Goal: Task Accomplishment & Management: Manage account settings

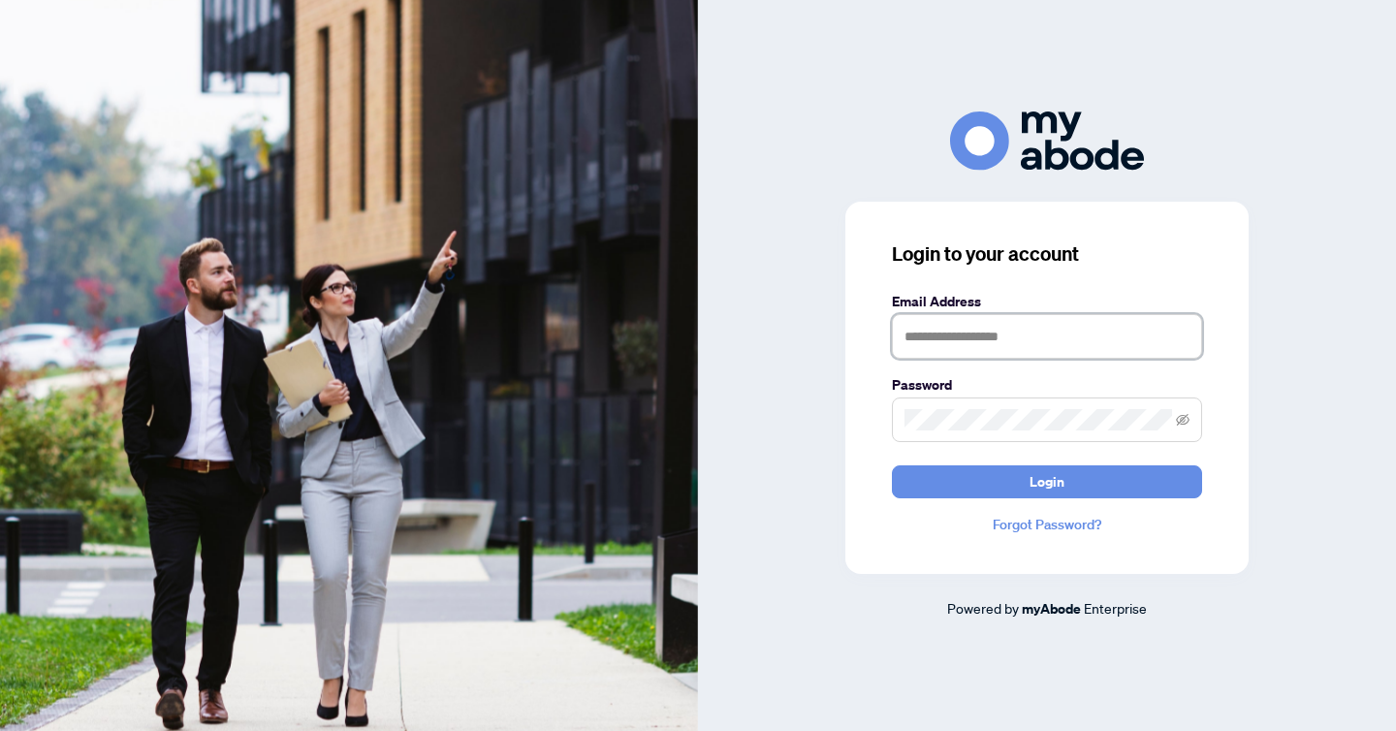
click at [1021, 349] on input "text" at bounding box center [1047, 336] width 310 height 45
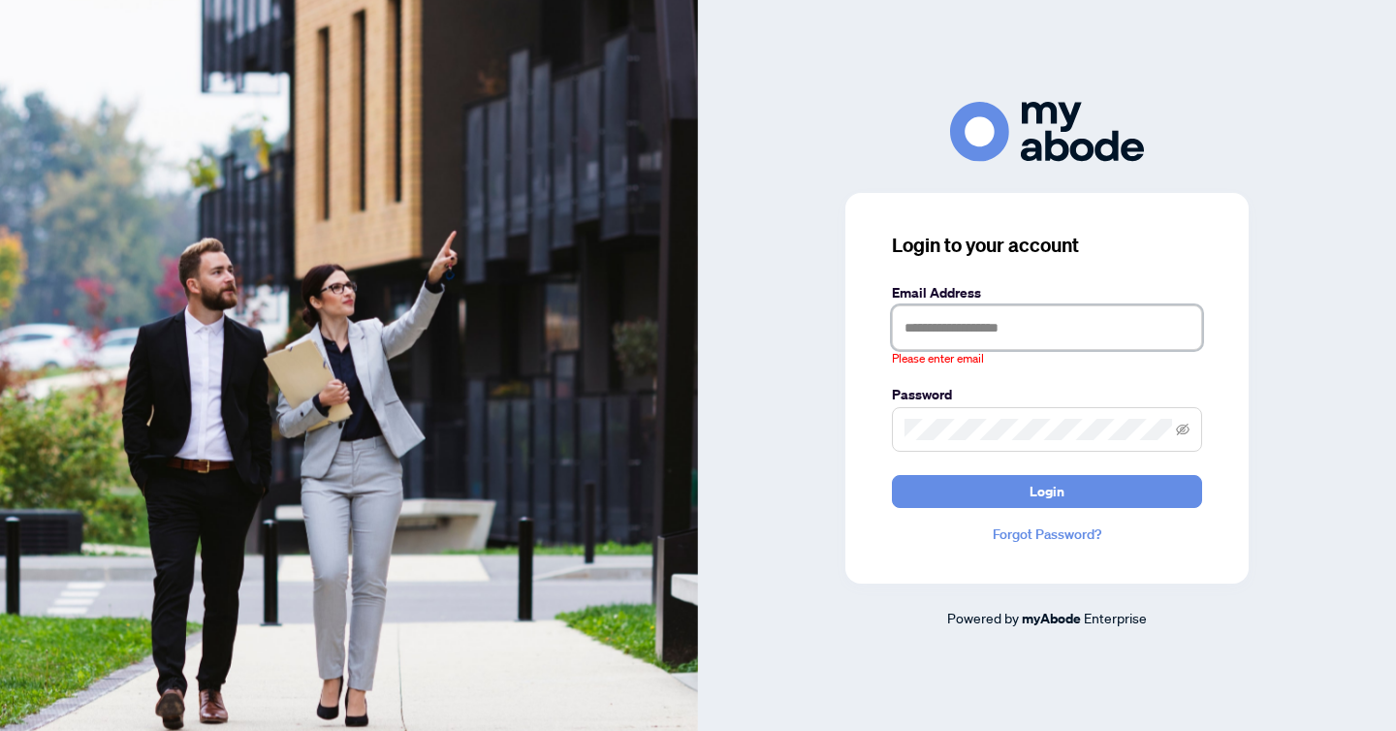
type input "**********"
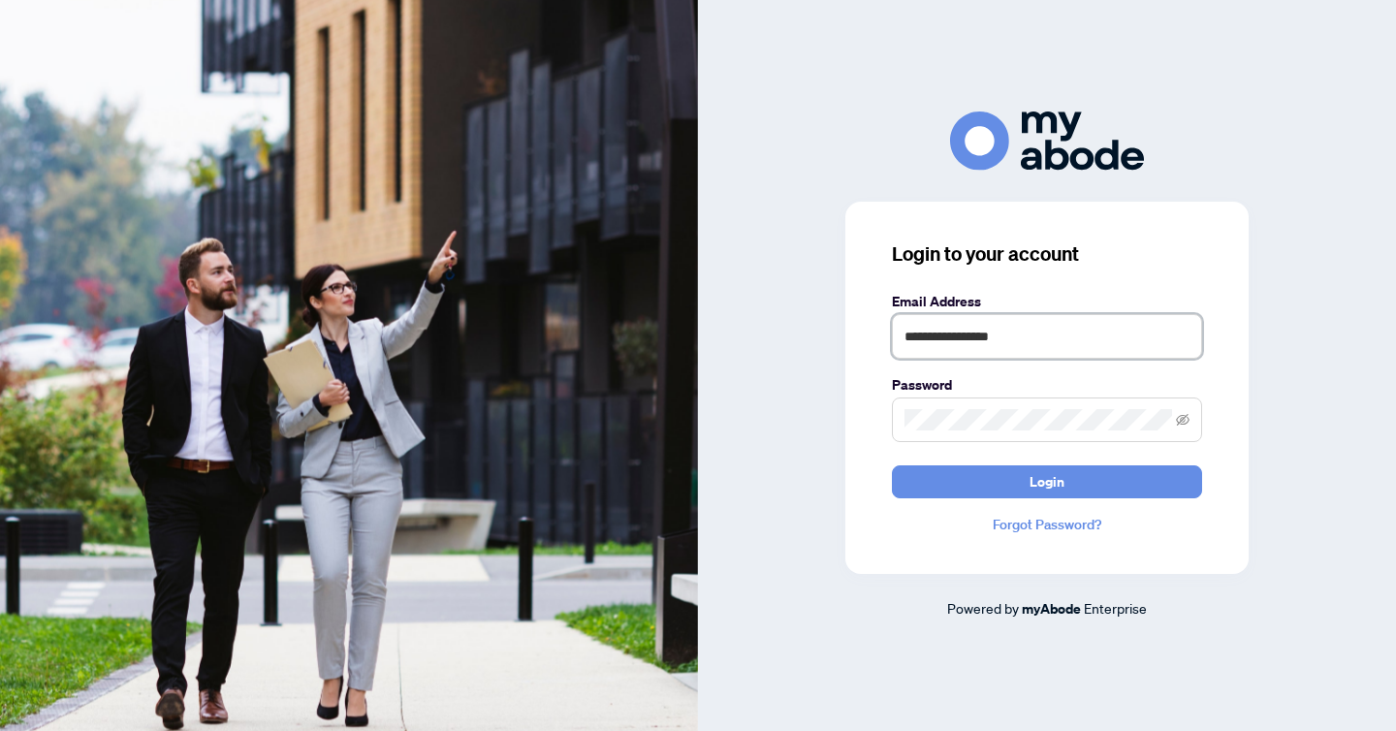
click at [892, 465] on button "Login" at bounding box center [1047, 481] width 310 height 33
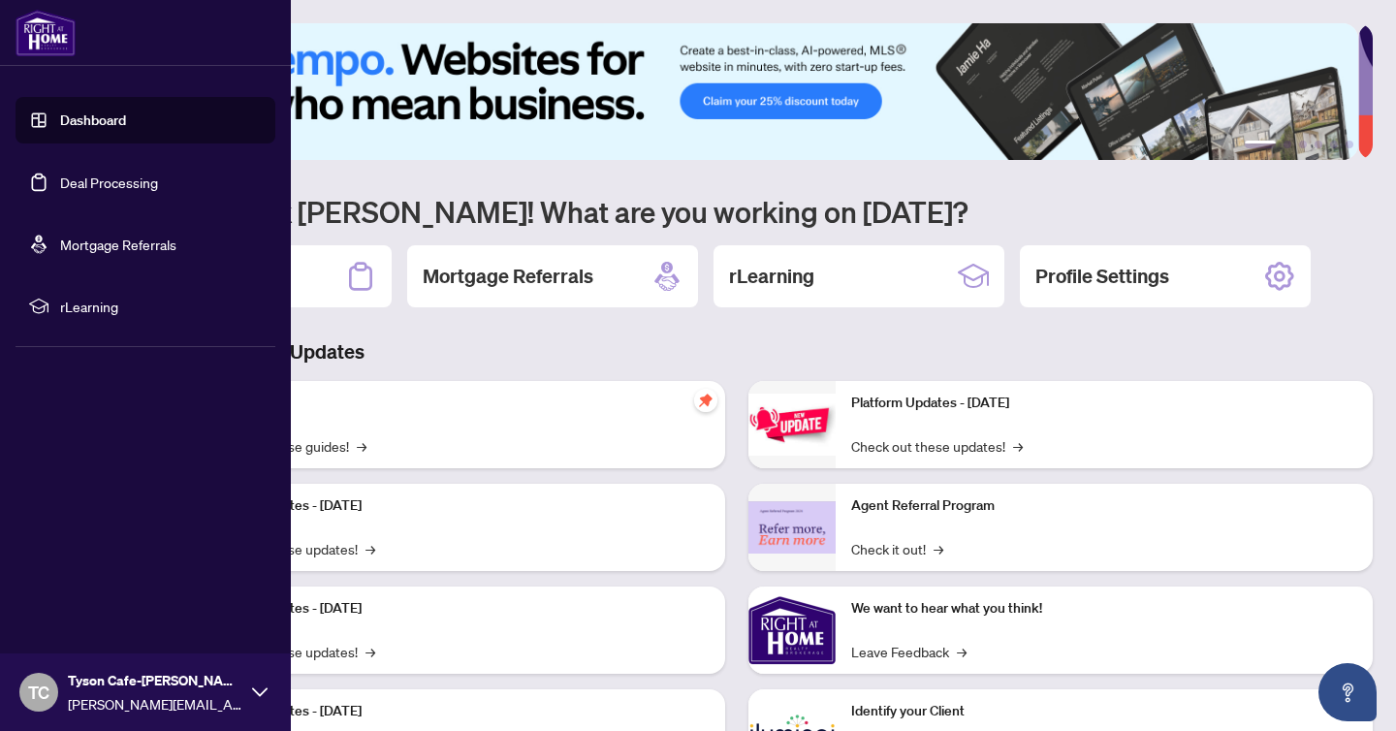
click at [76, 129] on link "Dashboard" at bounding box center [93, 119] width 66 height 17
click at [141, 182] on link "Deal Processing" at bounding box center [109, 181] width 98 height 17
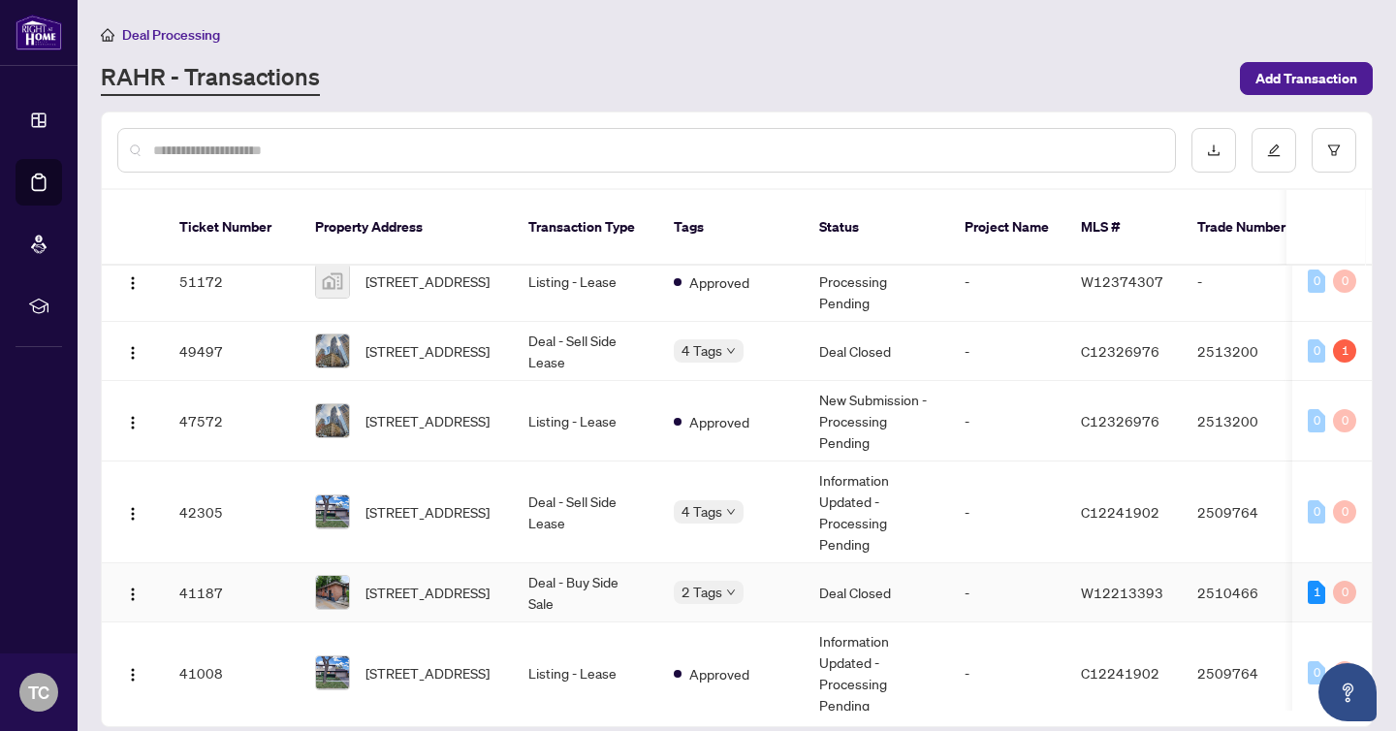
scroll to position [53, 0]
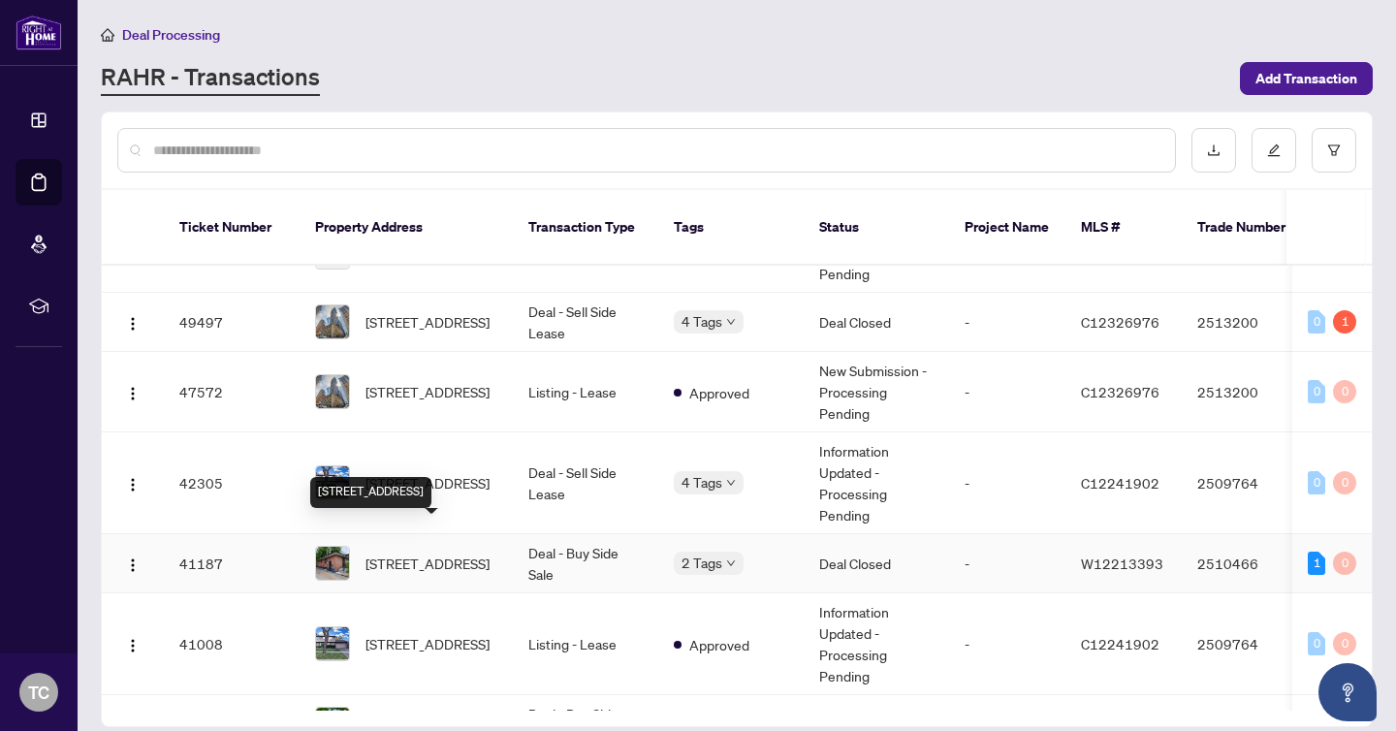
click at [462, 552] on span "[STREET_ADDRESS]" at bounding box center [427, 562] width 124 height 21
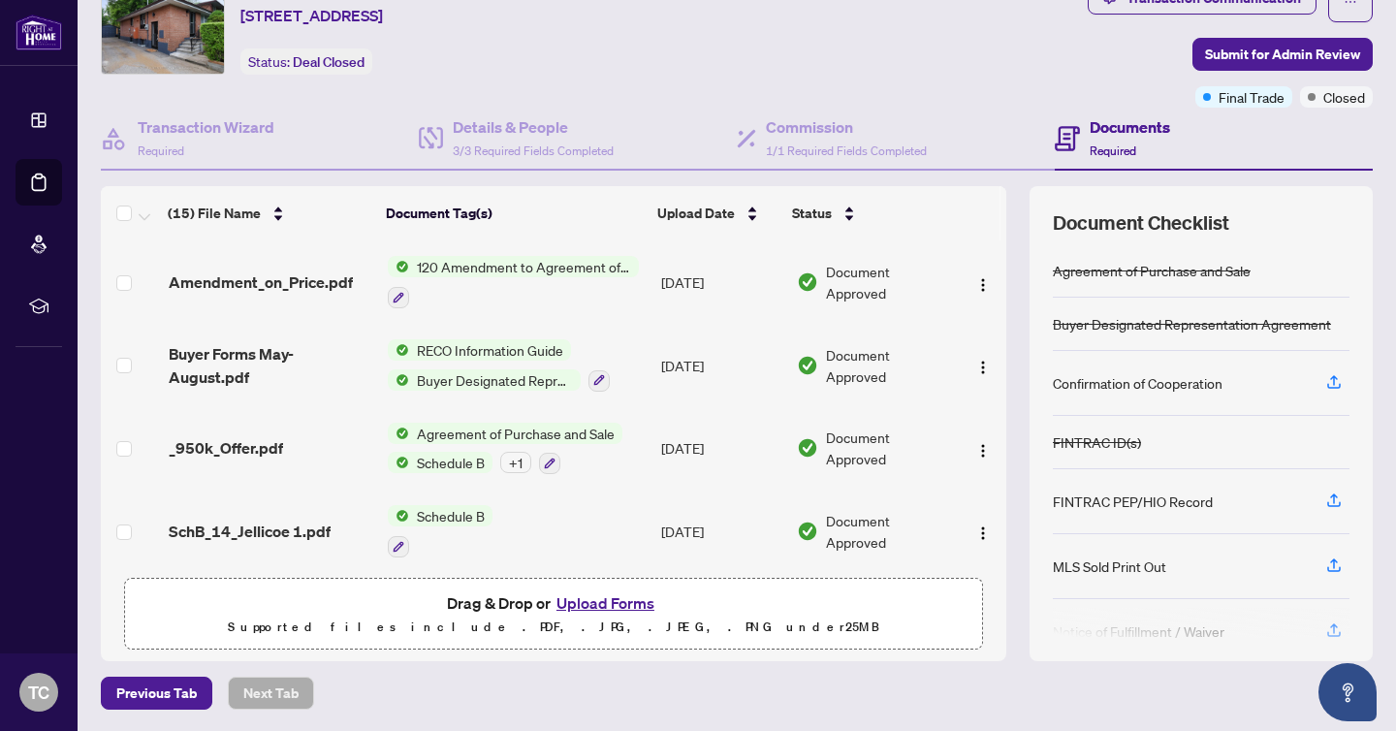
scroll to position [876, 0]
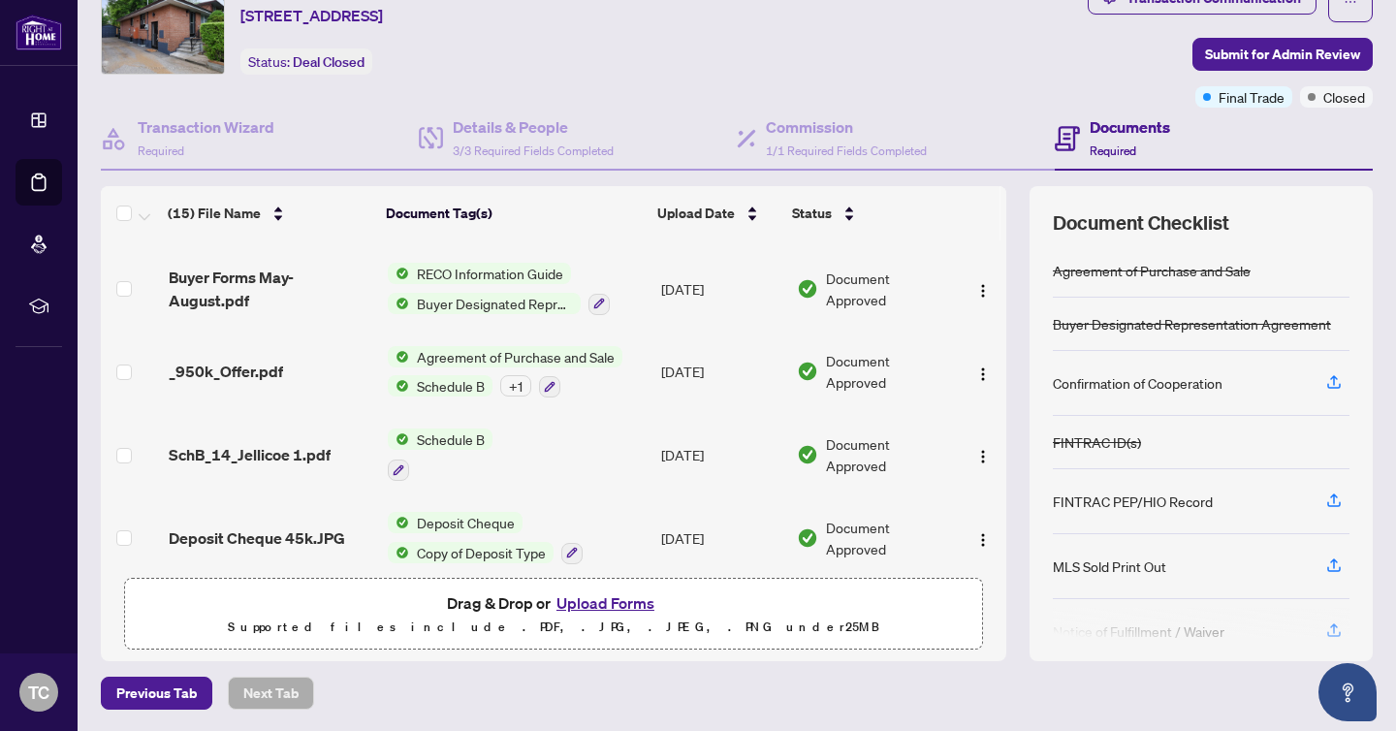
click at [463, 293] on span "Buyer Designated Representation Agreement" at bounding box center [495, 303] width 172 height 21
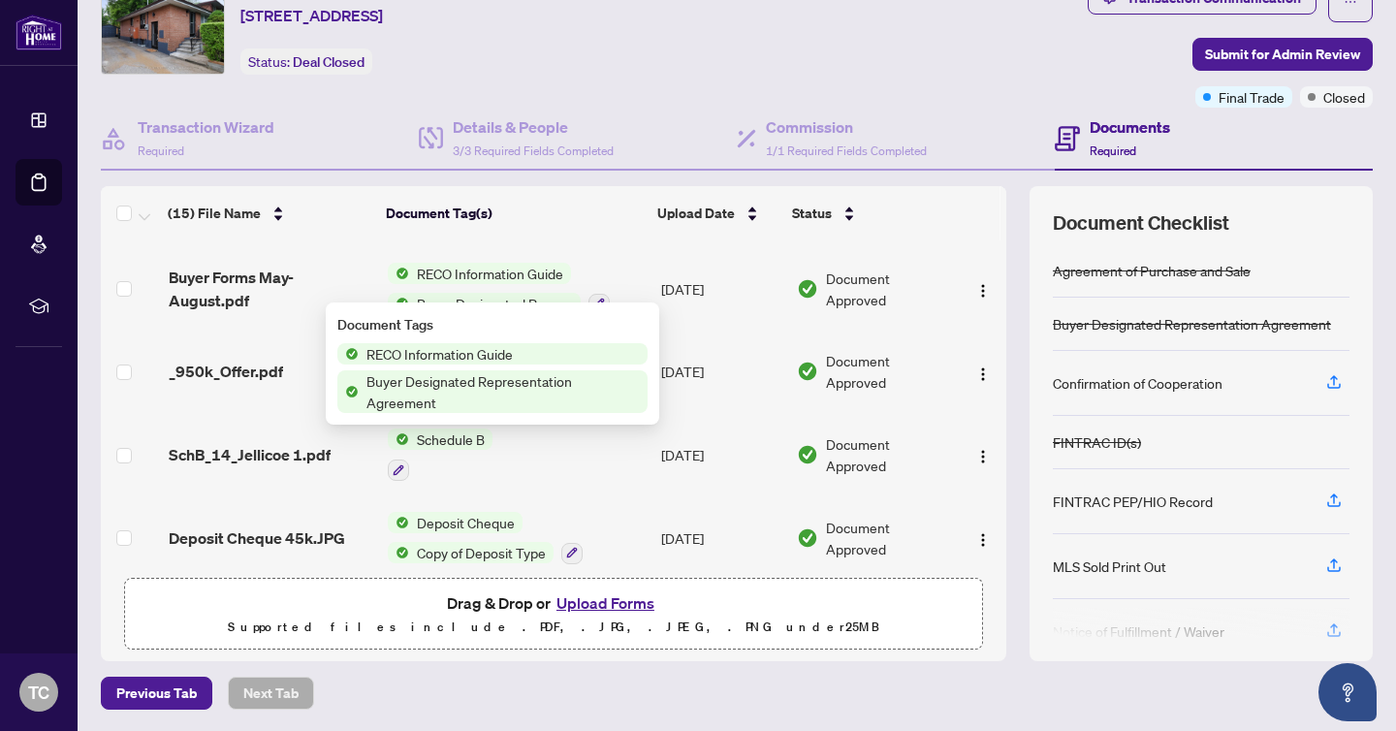
click at [454, 410] on span "Buyer Designated Representation Agreement" at bounding box center [503, 391] width 289 height 43
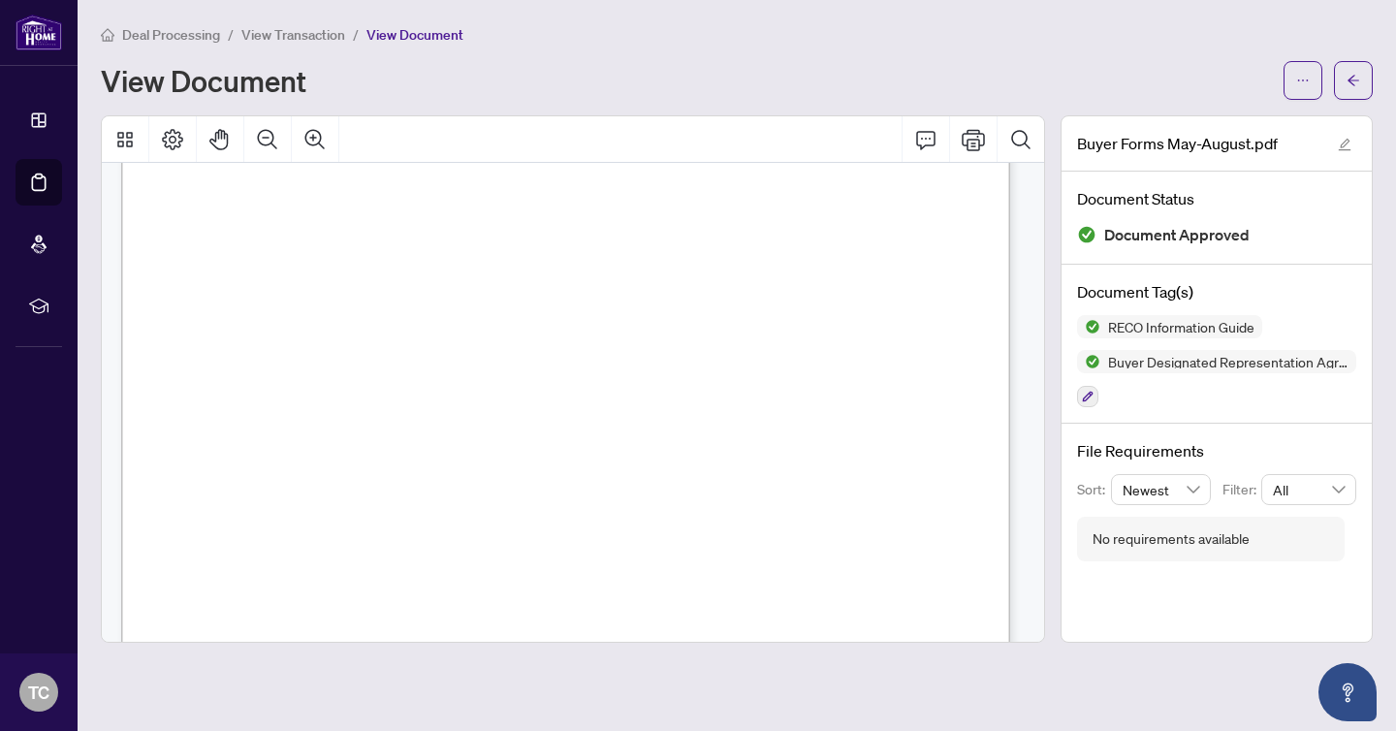
scroll to position [18325, 0]
click at [430, 8] on main "Deal Processing / View Transaction / View Document View Document Buyer Forms Ma…" at bounding box center [737, 365] width 1318 height 731
click at [293, 42] on span "View Transaction" at bounding box center [293, 34] width 104 height 17
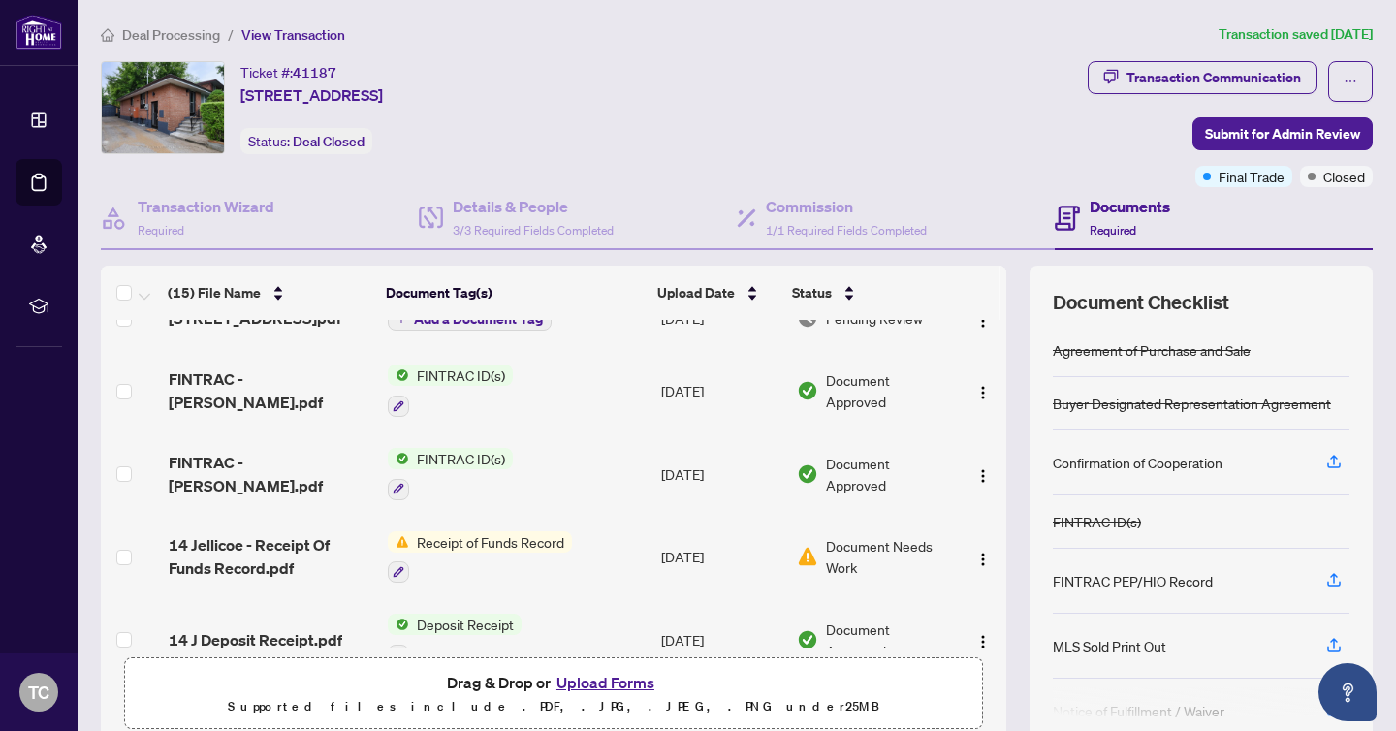
scroll to position [546, 0]
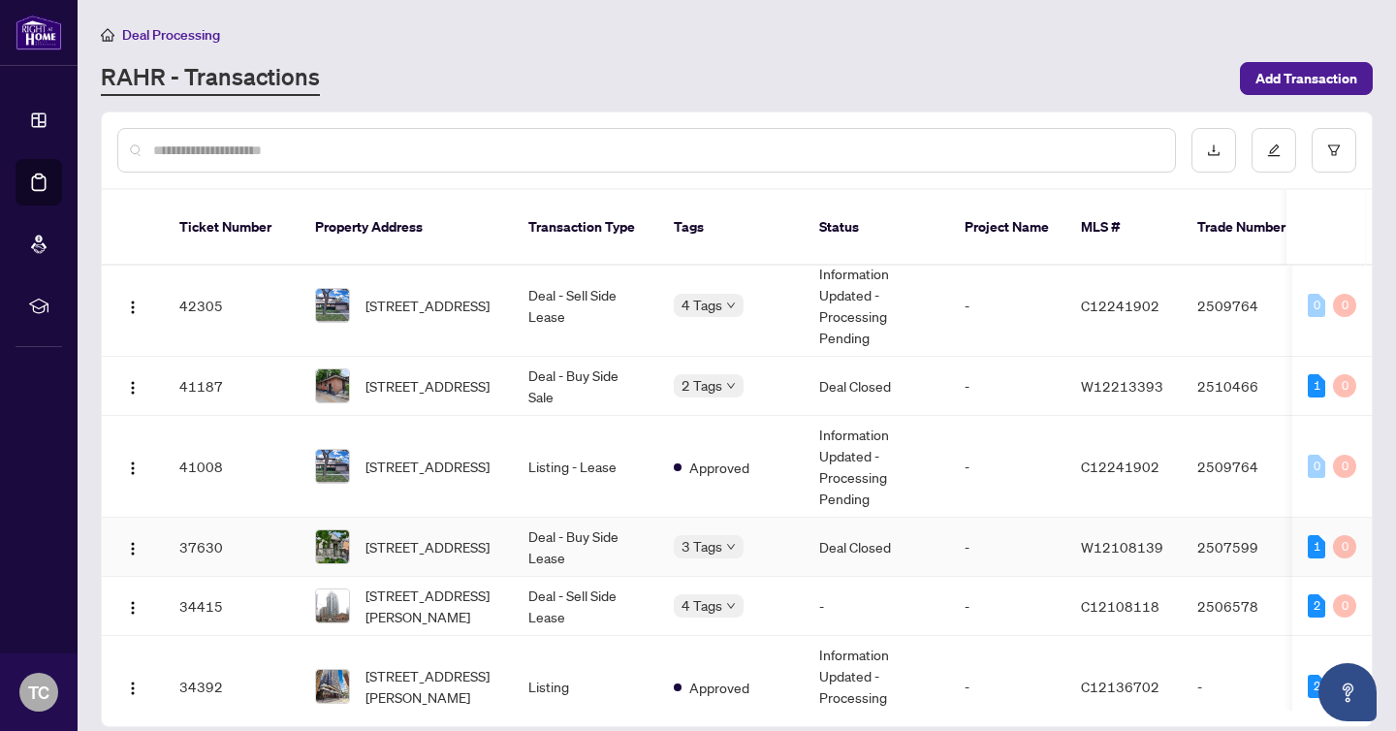
scroll to position [232, 0]
click at [400, 541] on span "[STREET_ADDRESS]" at bounding box center [427, 545] width 124 height 21
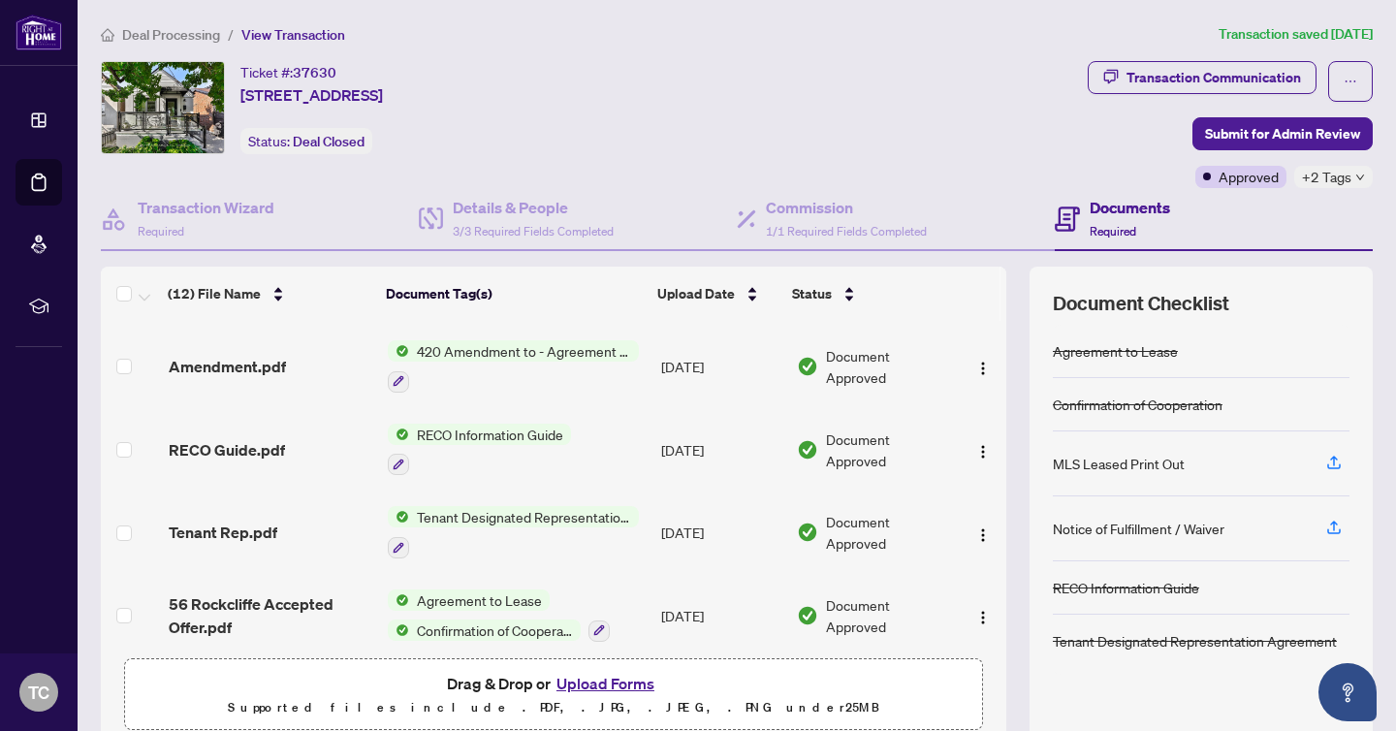
scroll to position [650, 0]
click at [473, 505] on span "Tenant Designated Representation Agreement" at bounding box center [524, 515] width 230 height 21
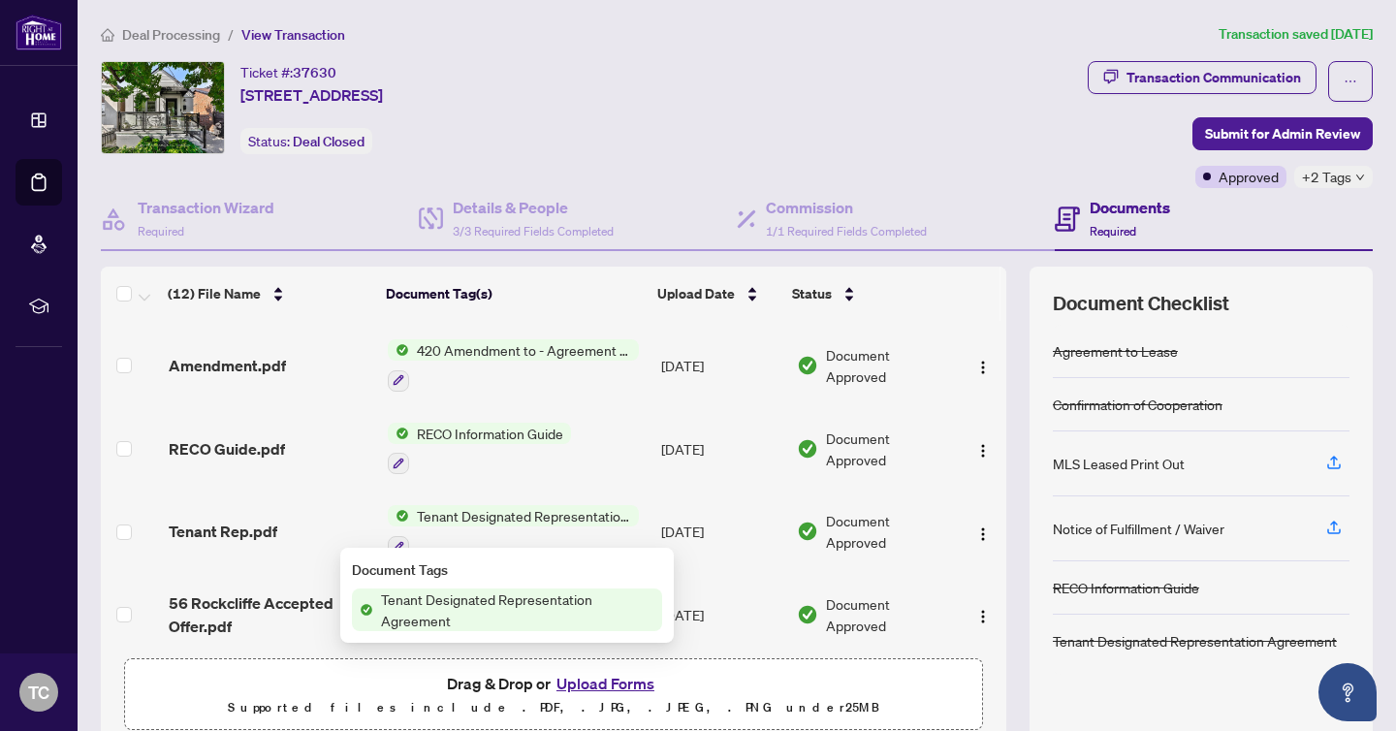
click at [456, 601] on span "Tenant Designated Representation Agreement" at bounding box center [517, 609] width 289 height 43
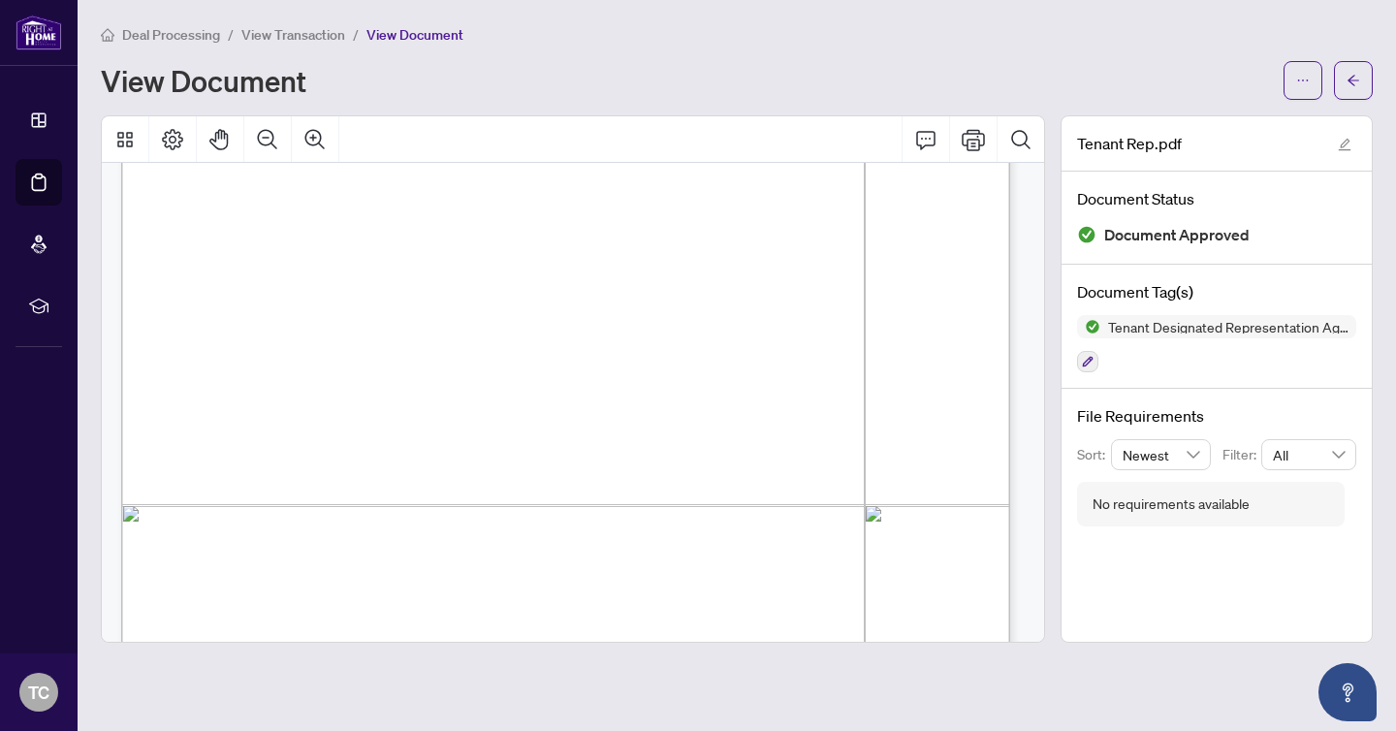
scroll to position [5090, 0]
click at [312, 31] on span "View Transaction" at bounding box center [293, 34] width 104 height 17
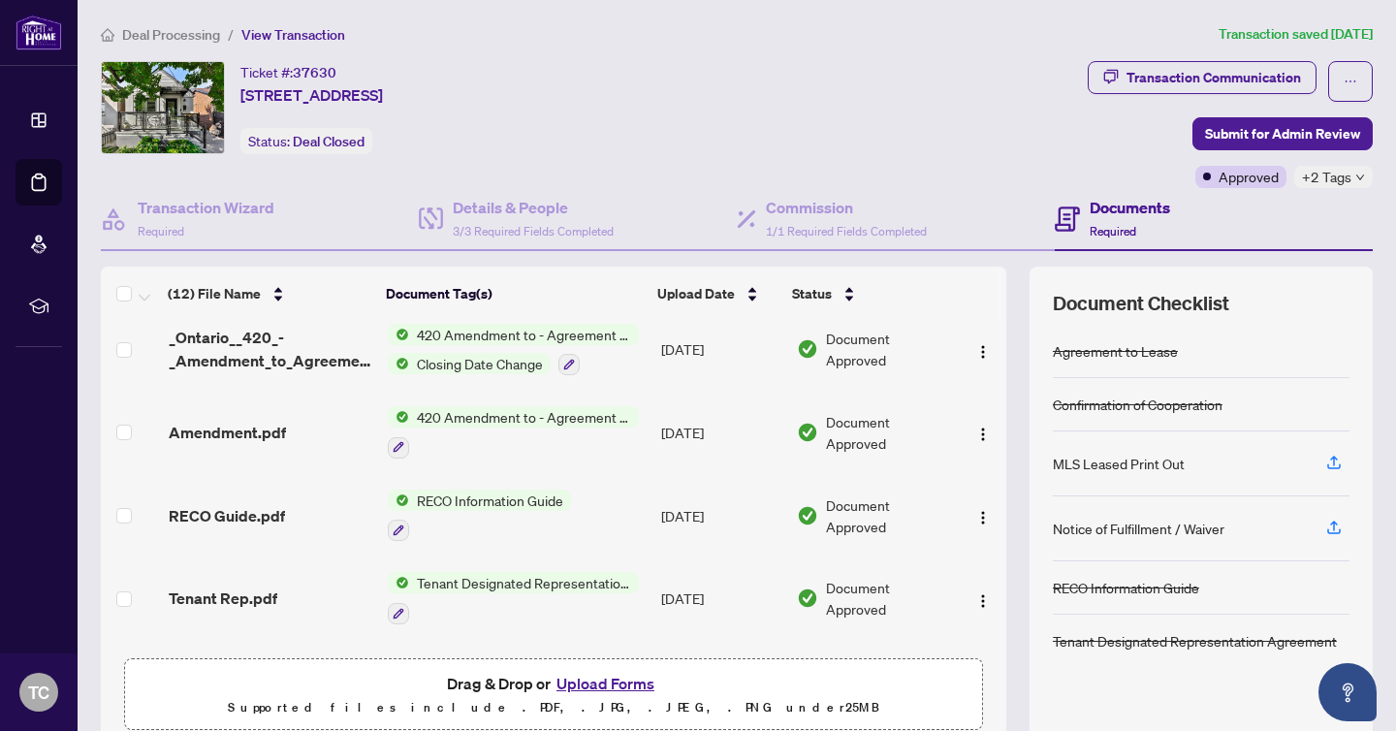
scroll to position [650, 0]
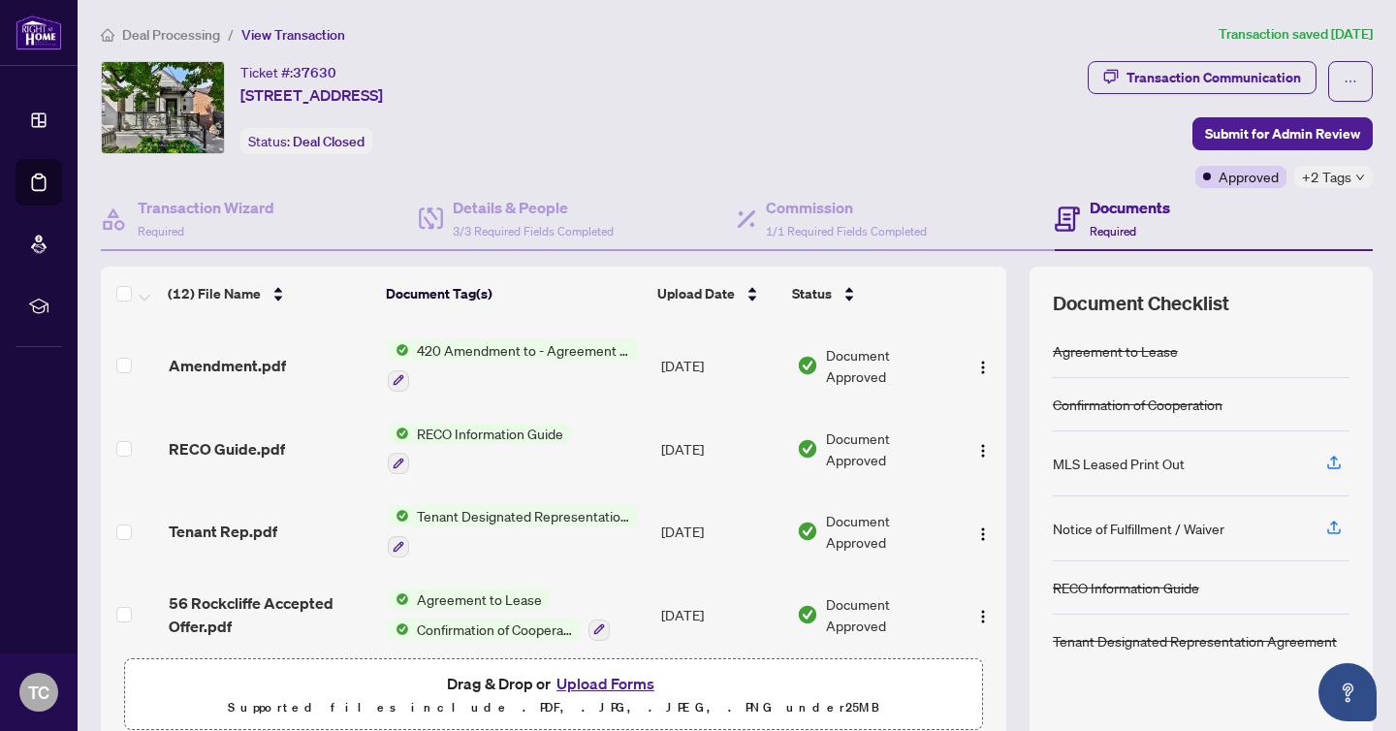
click at [471, 591] on span "Agreement to Lease" at bounding box center [479, 598] width 141 height 21
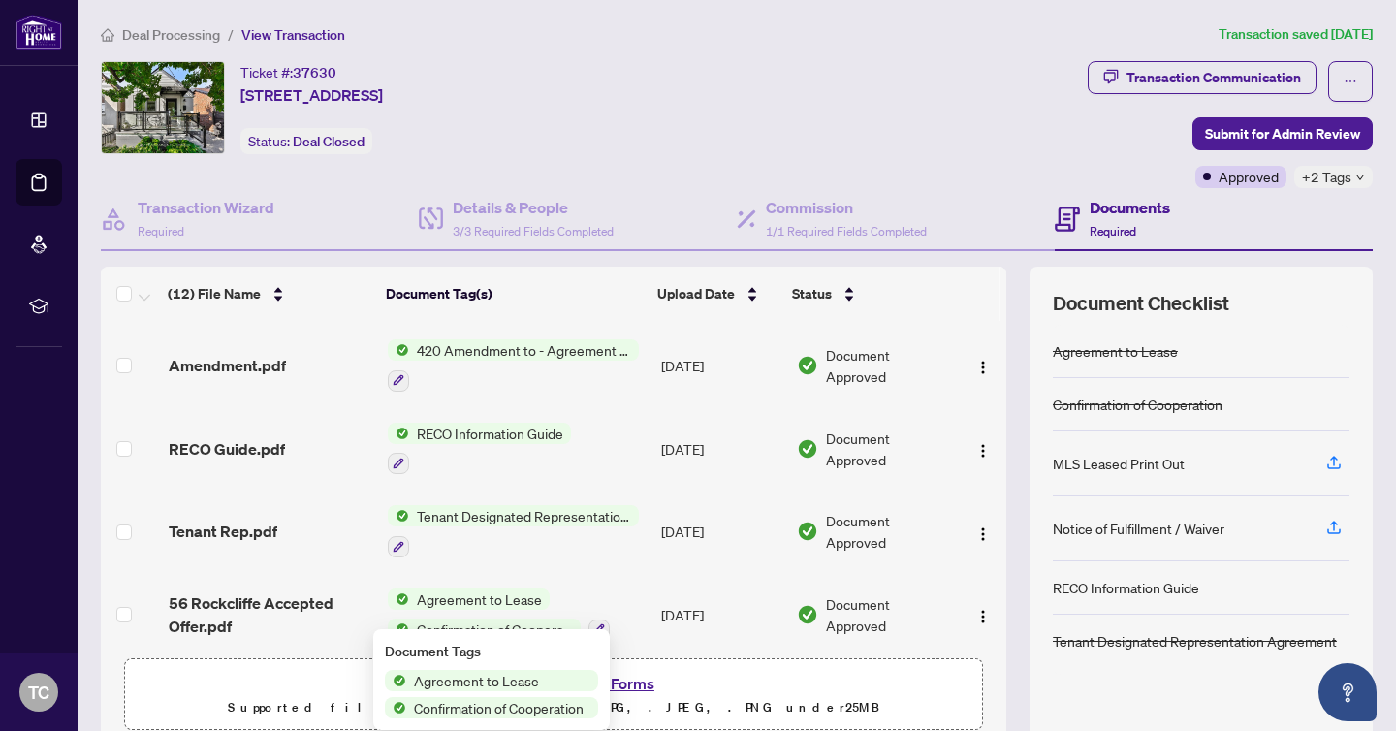
click at [476, 675] on span "Agreement to Lease" at bounding box center [476, 680] width 141 height 21
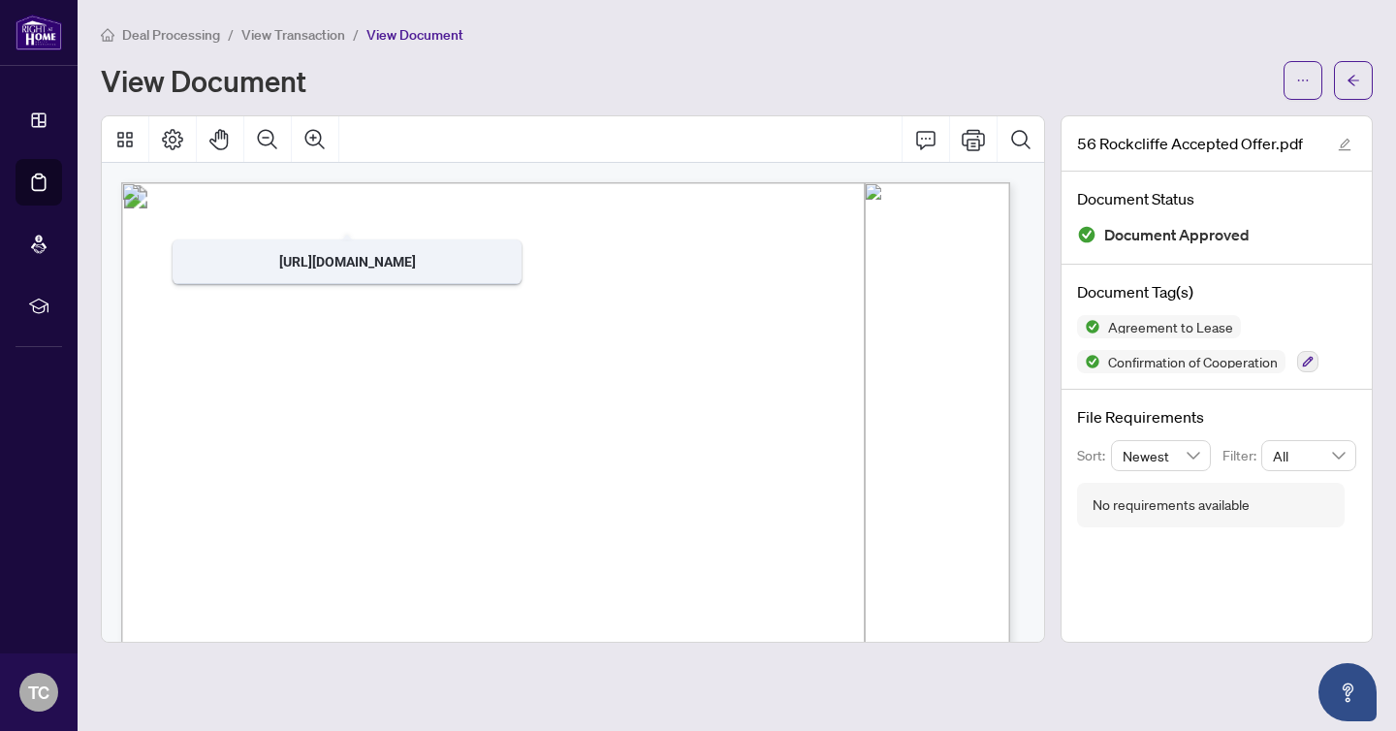
click at [285, 29] on span "View Transaction" at bounding box center [293, 34] width 104 height 17
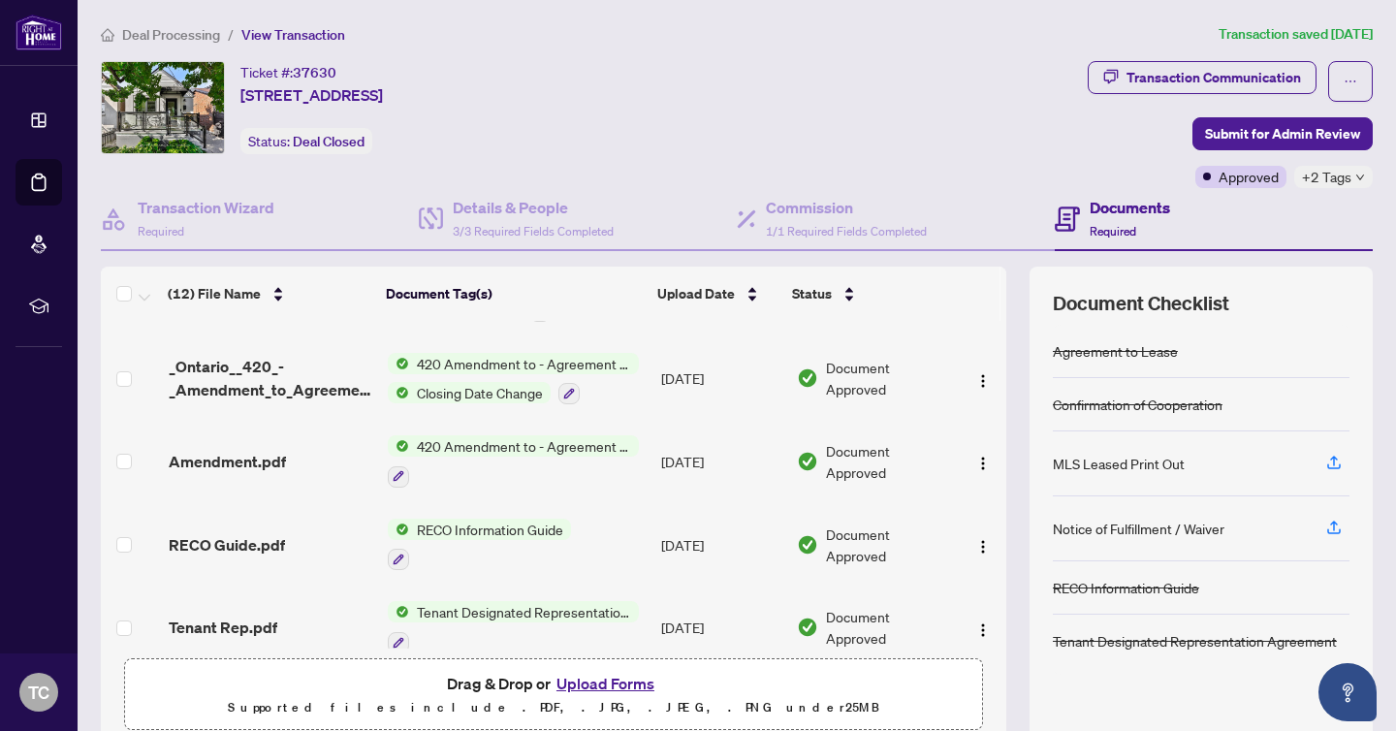
scroll to position [650, 0]
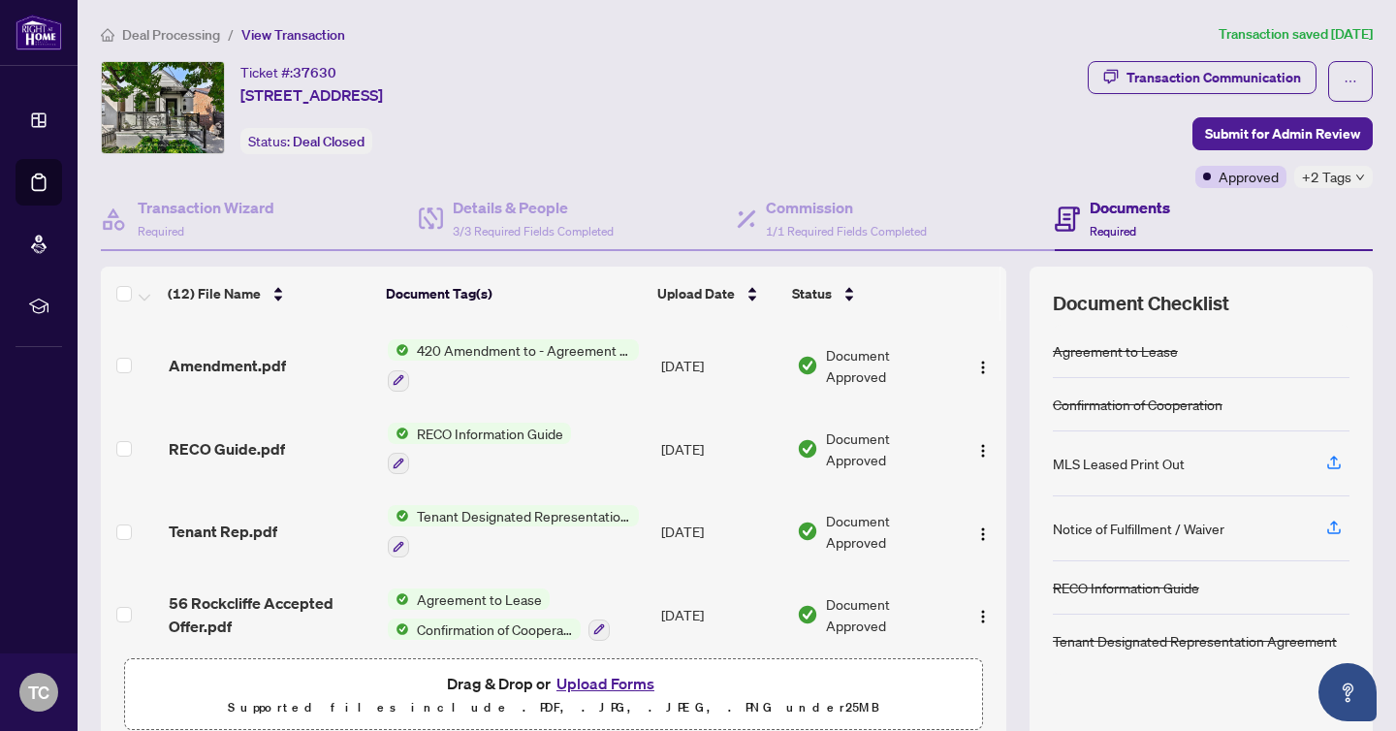
click at [509, 618] on span "Confirmation of Cooperation" at bounding box center [495, 628] width 172 height 21
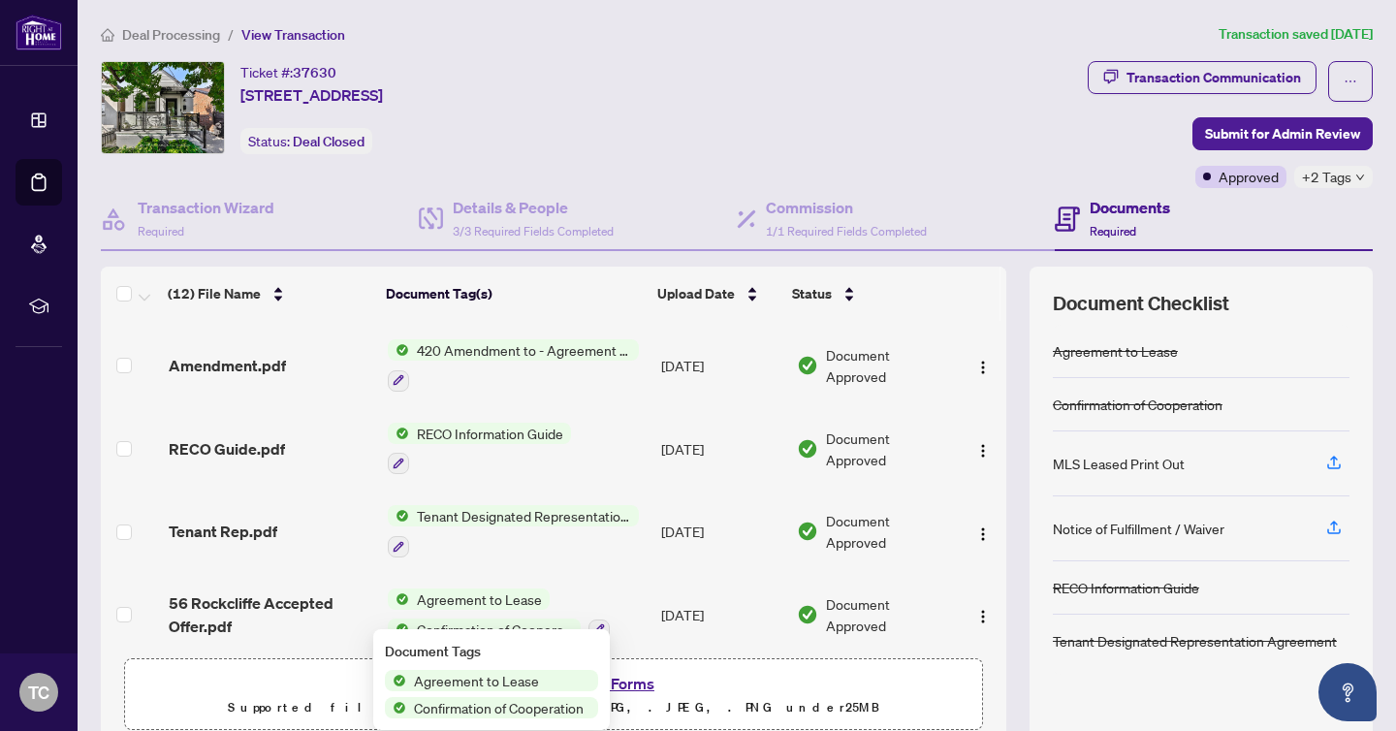
click at [491, 714] on span "Confirmation of Cooperation" at bounding box center [498, 707] width 185 height 21
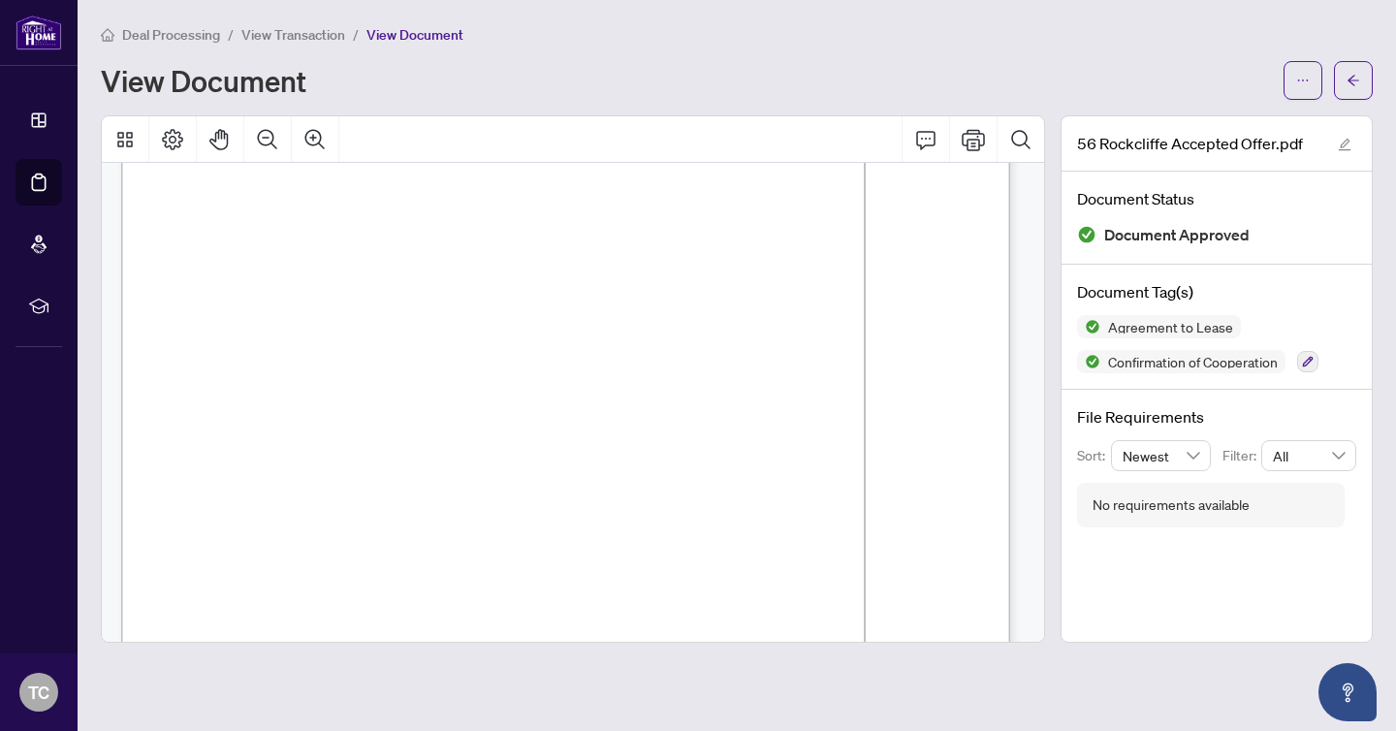
scroll to position [1077, 0]
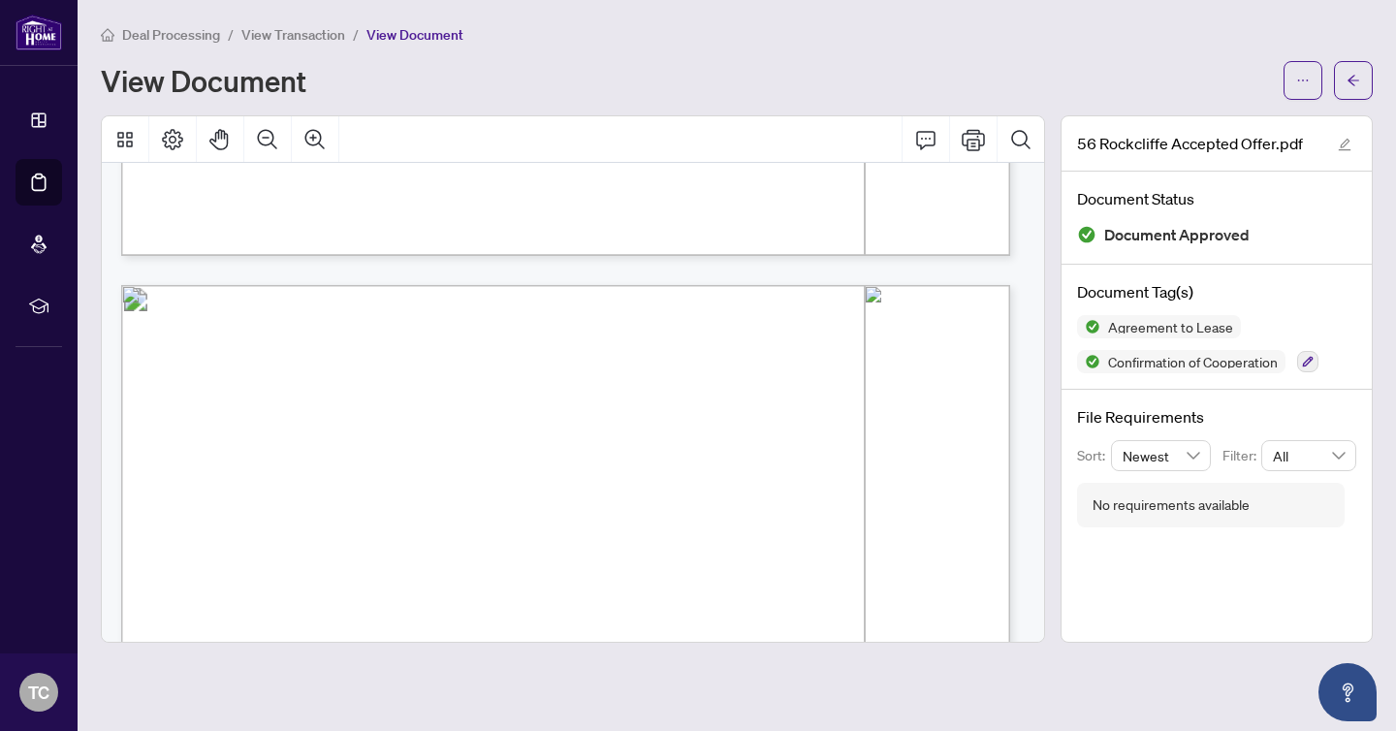
click at [306, 36] on span "View Transaction" at bounding box center [293, 34] width 104 height 17
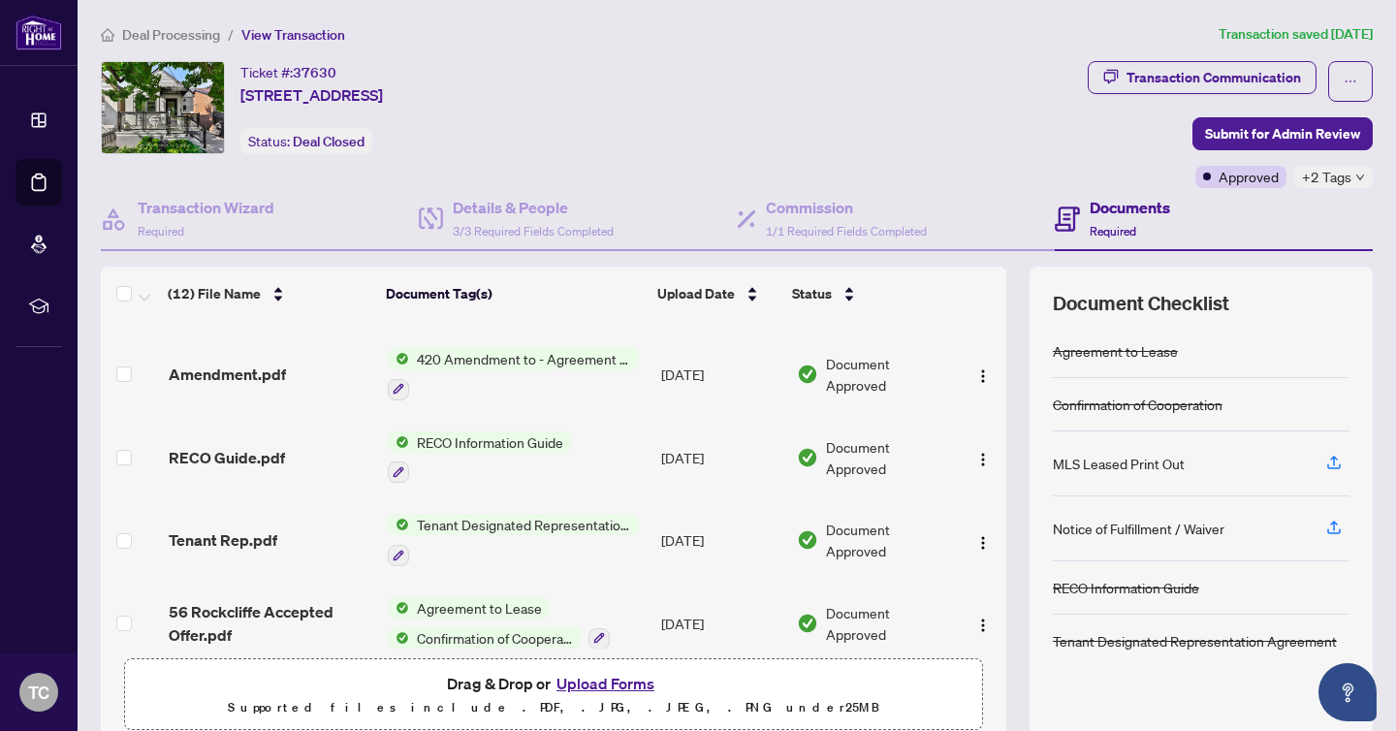
scroll to position [645, 0]
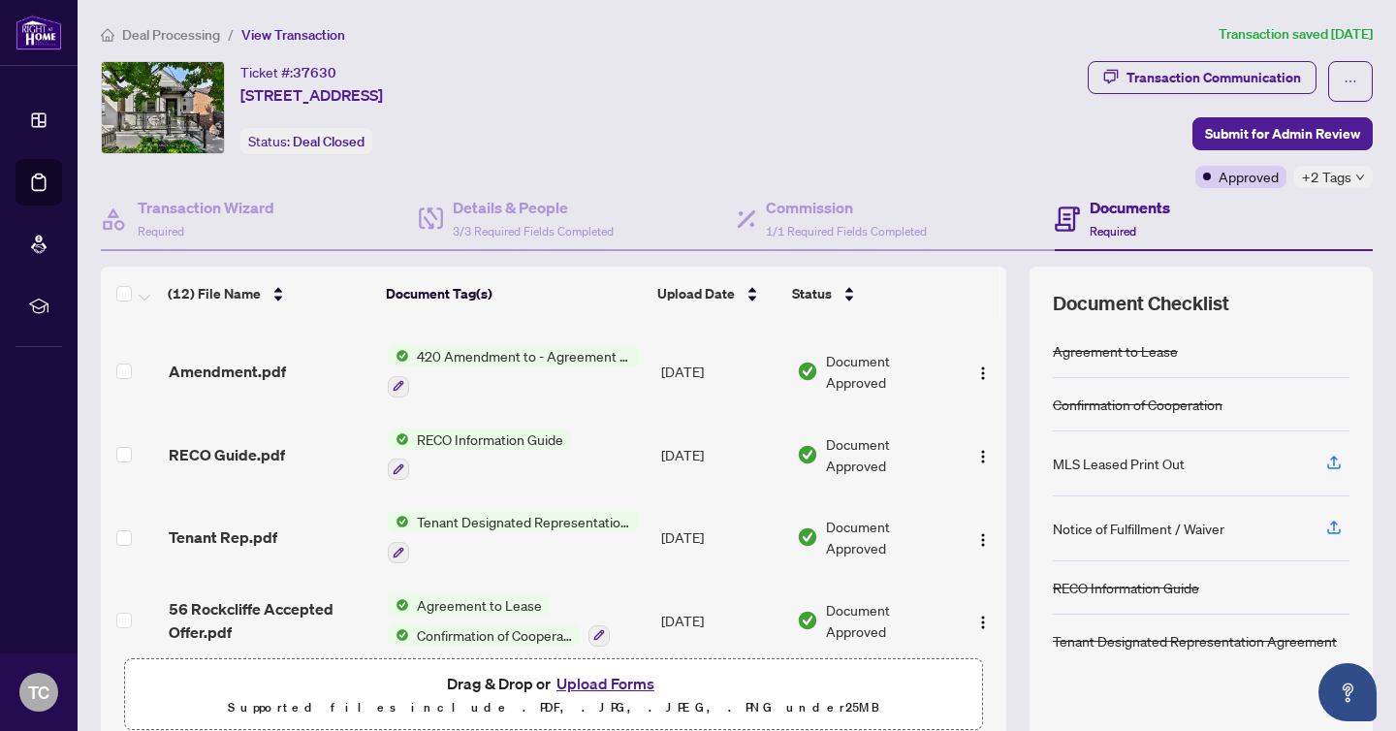
click at [540, 519] on span "Tenant Designated Representation Agreement" at bounding box center [524, 521] width 230 height 21
click at [512, 613] on span "Tenant Designated Representation Agreement" at bounding box center [517, 615] width 289 height 43
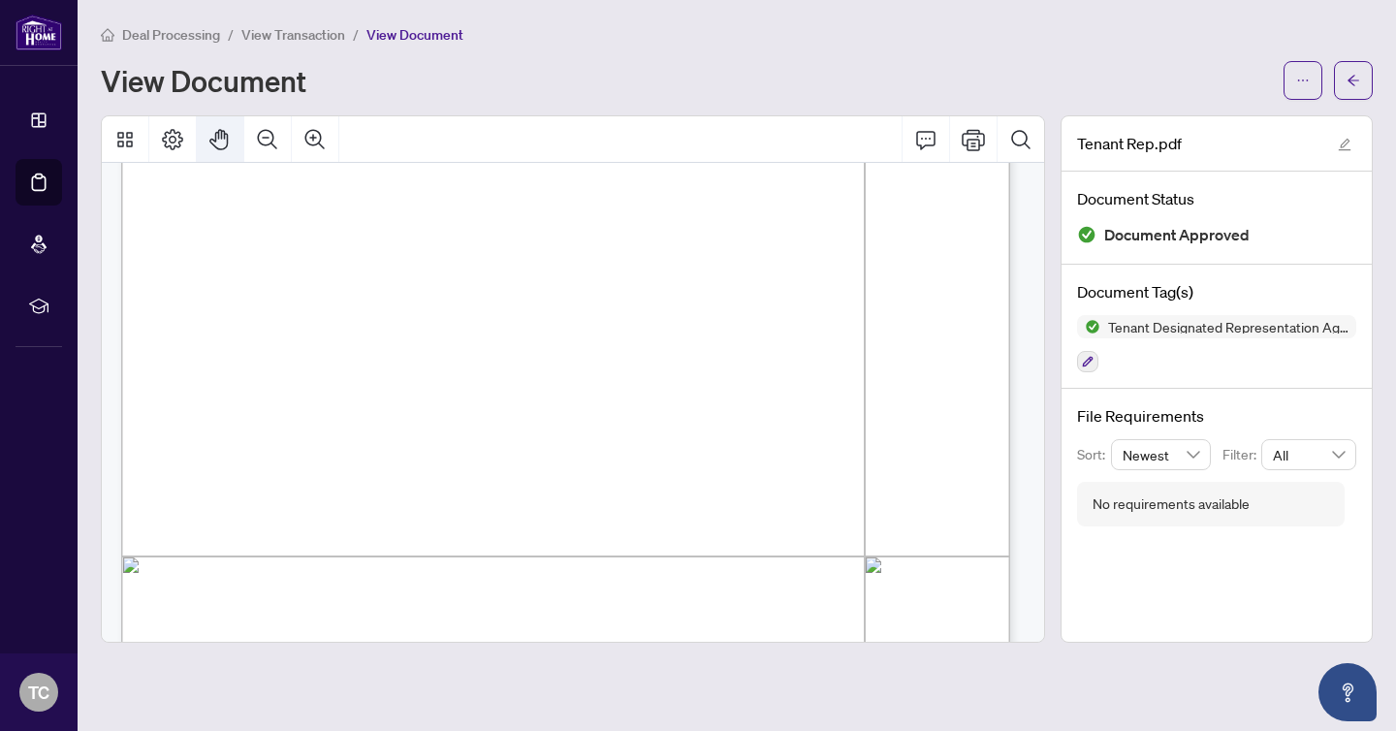
drag, startPoint x: 395, startPoint y: 298, endPoint x: 239, endPoint y: 185, distance: 192.3
click at [205, 156] on div "Form 372 Revised 2025 Page 1 of 5 The trademarks REALTOR®, REALTORS®, MLS®, Mul…" at bounding box center [573, 378] width 942 height 525
click at [390, 374] on span "designated representation agreement; and" at bounding box center [331, 374] width 313 height 13
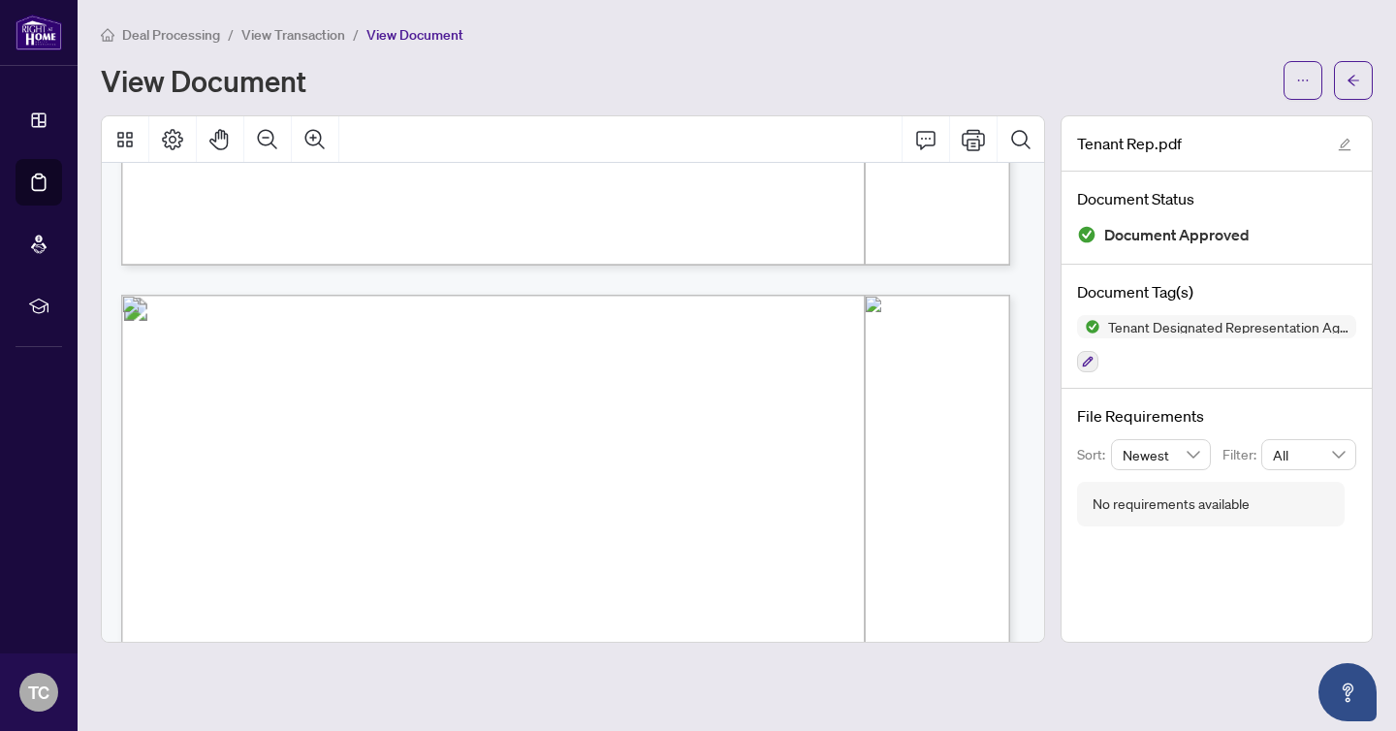
scroll to position [3454, 0]
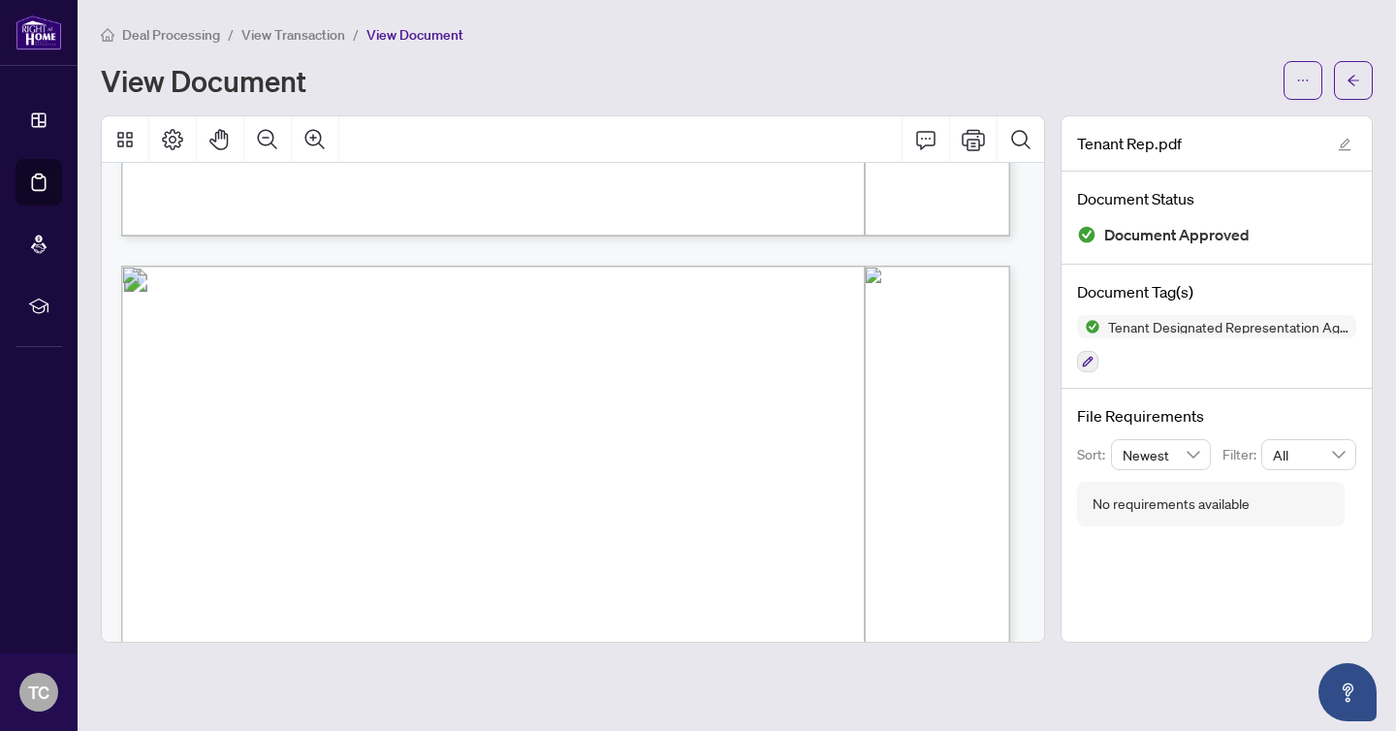
drag, startPoint x: 399, startPoint y: 539, endPoint x: 160, endPoint y: 570, distance: 241.4
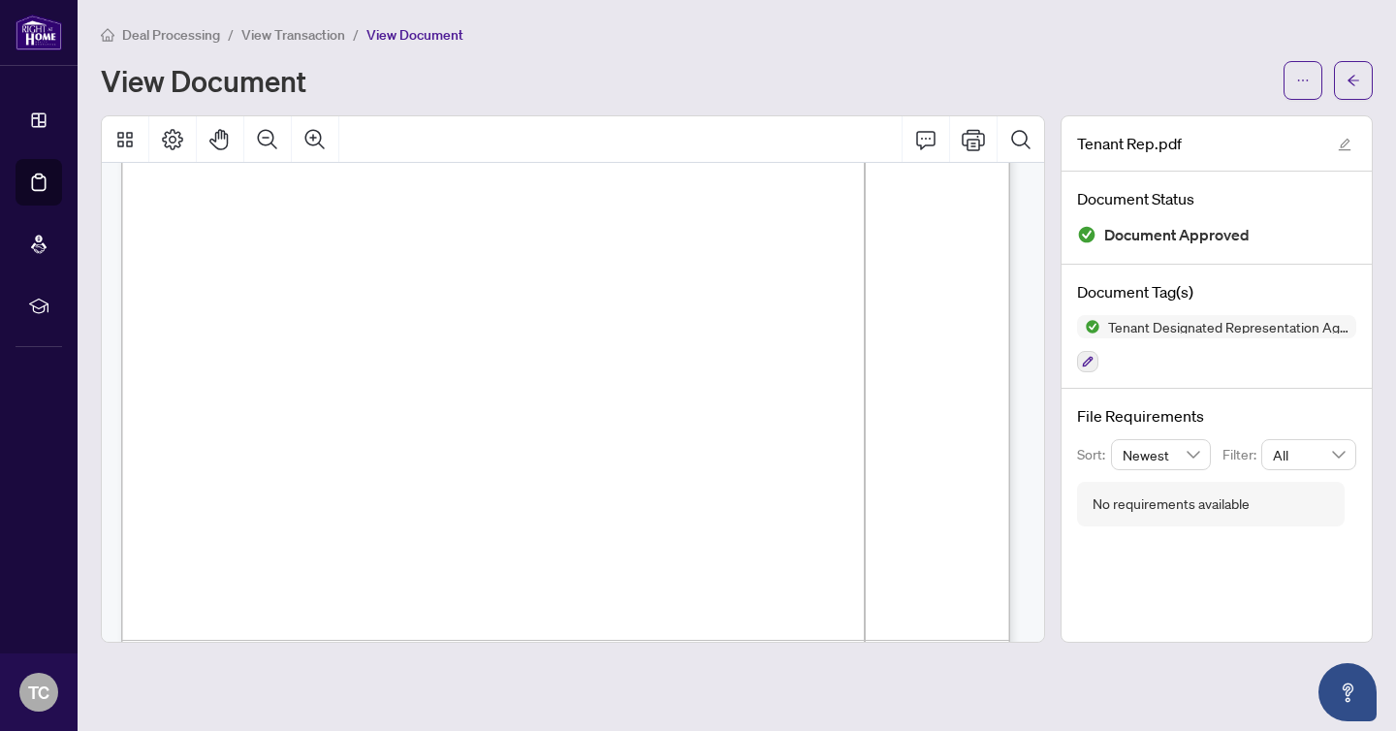
scroll to position [4995, 0]
drag, startPoint x: 475, startPoint y: 484, endPoint x: 170, endPoint y: 197, distance: 418.9
click at [301, 27] on span "View Transaction" at bounding box center [293, 34] width 104 height 17
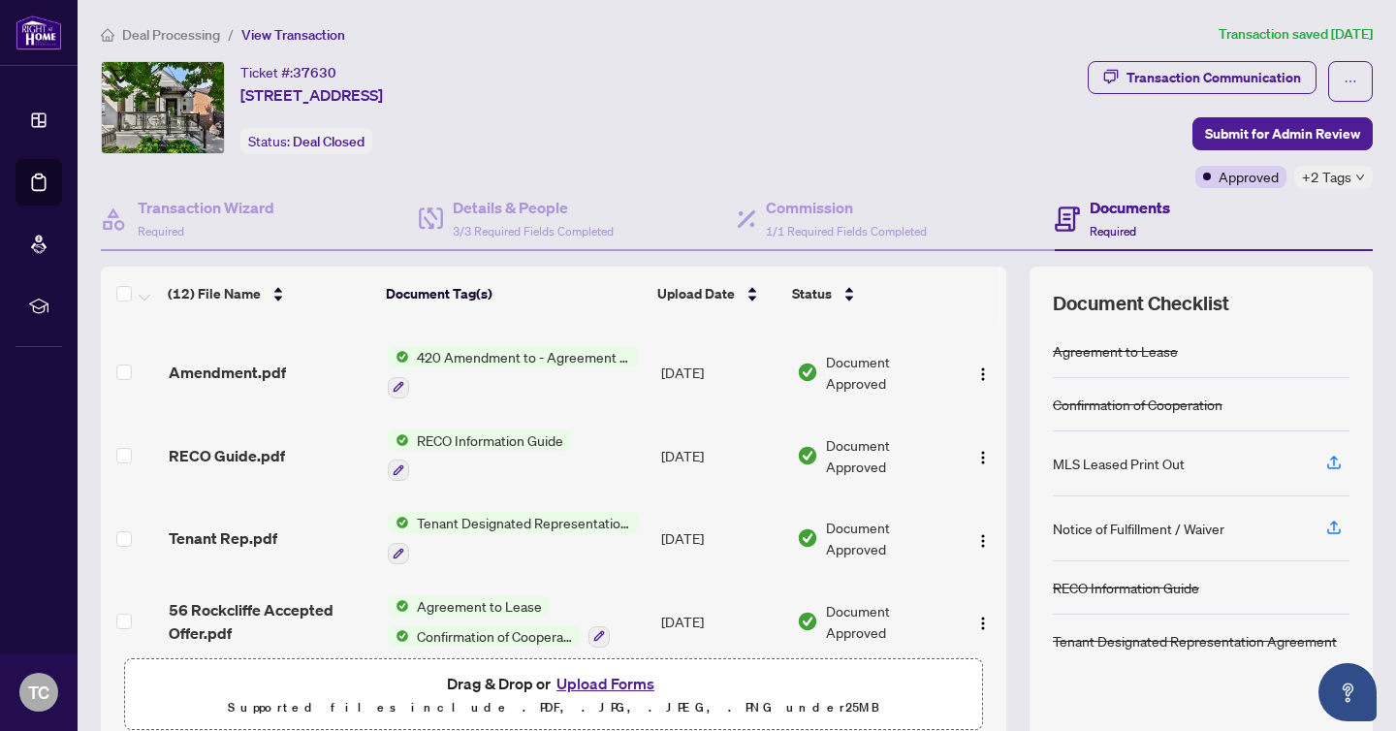
scroll to position [650, 0]
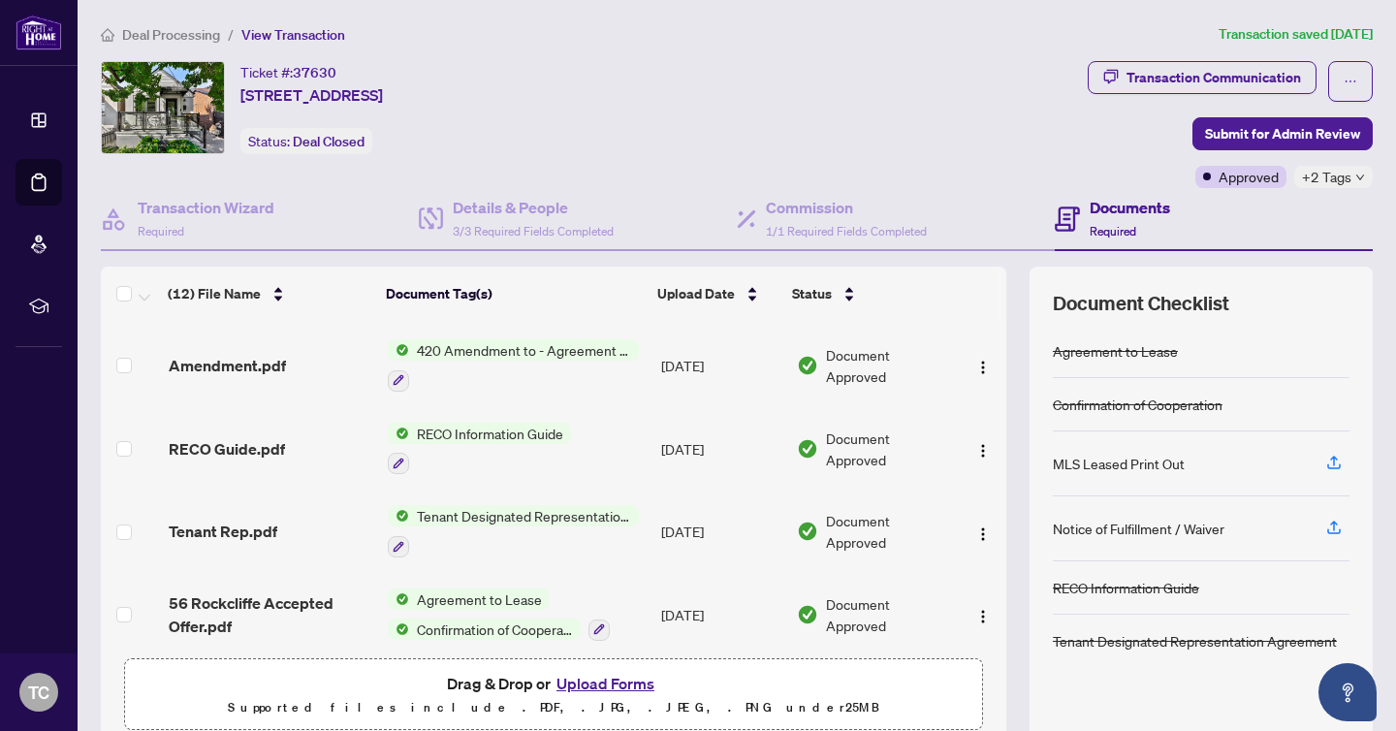
click at [457, 590] on span "Agreement to Lease" at bounding box center [479, 598] width 141 height 21
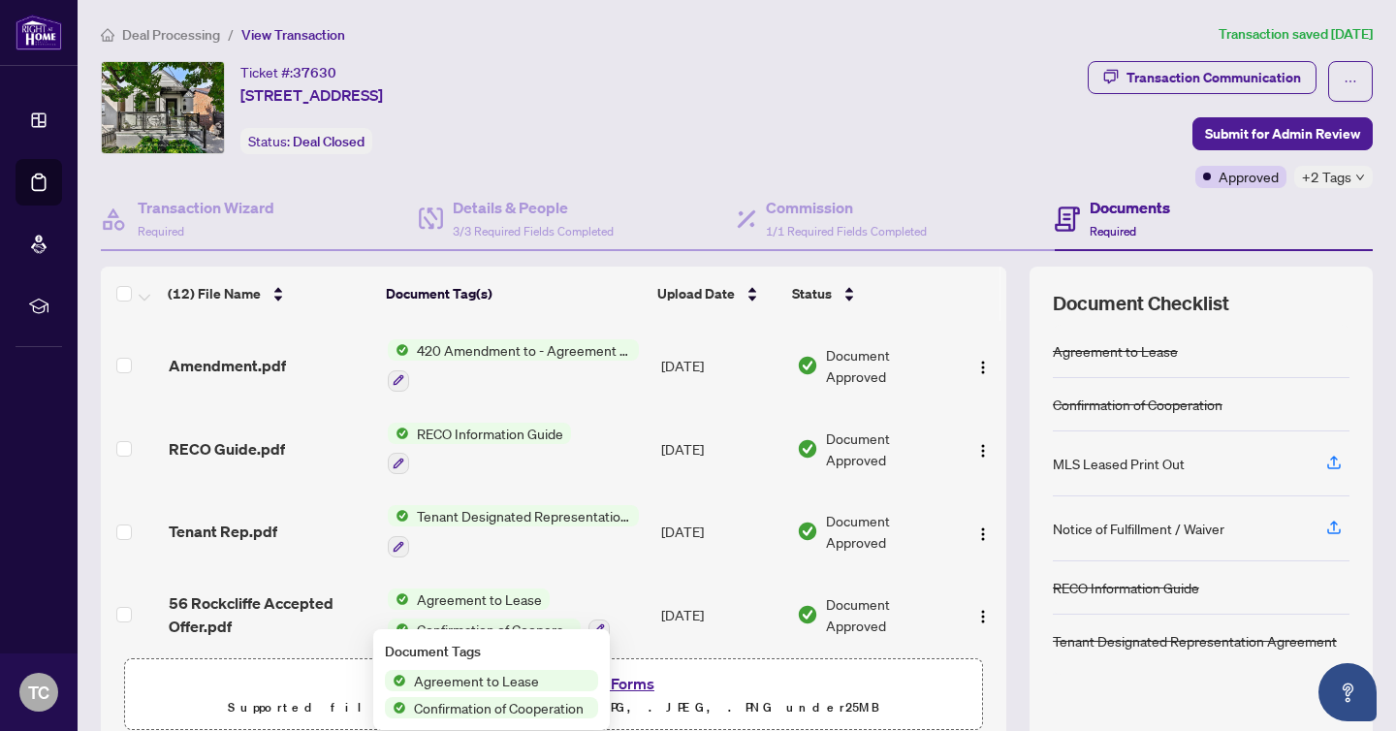
click at [468, 689] on span "Agreement to Lease" at bounding box center [476, 680] width 141 height 21
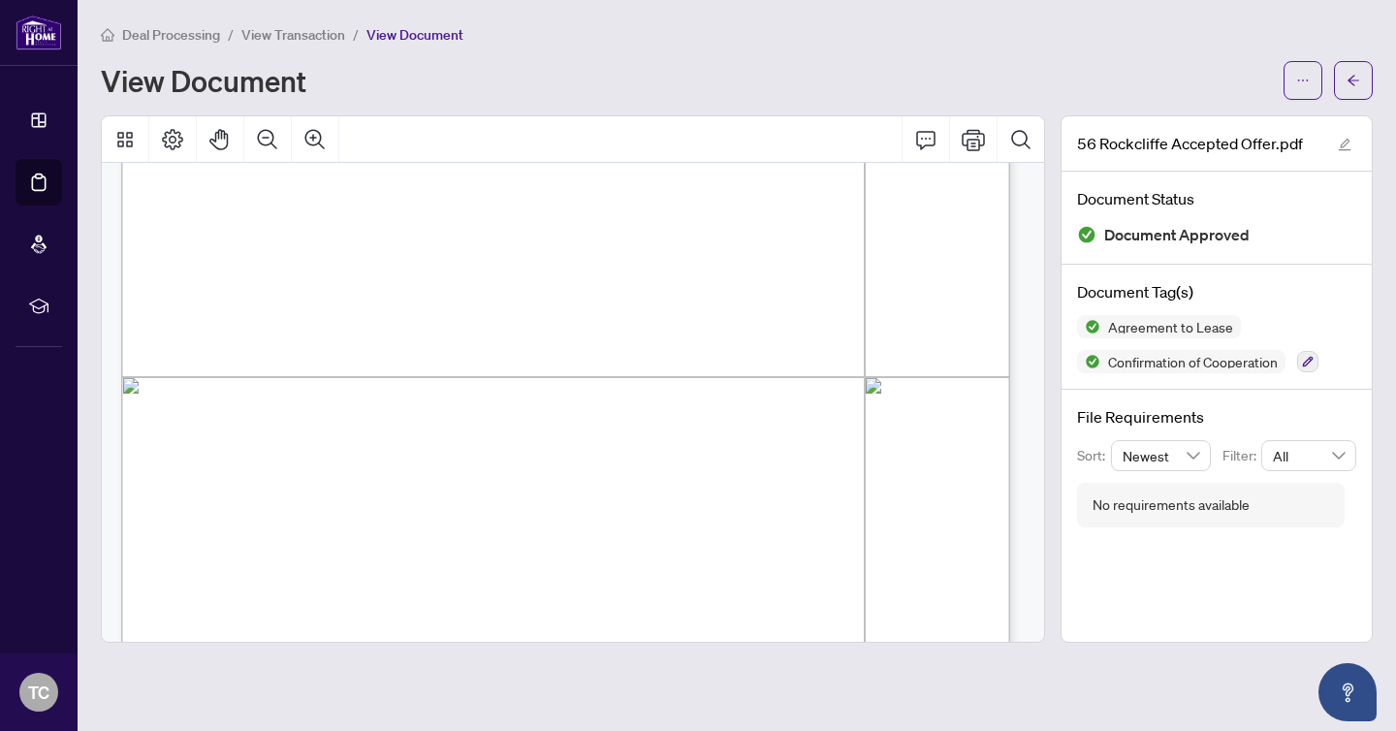
scroll to position [4092, 0]
drag, startPoint x: 181, startPoint y: 255, endPoint x: 848, endPoint y: 600, distance: 750.8
click at [323, 27] on span "View Transaction" at bounding box center [293, 34] width 104 height 17
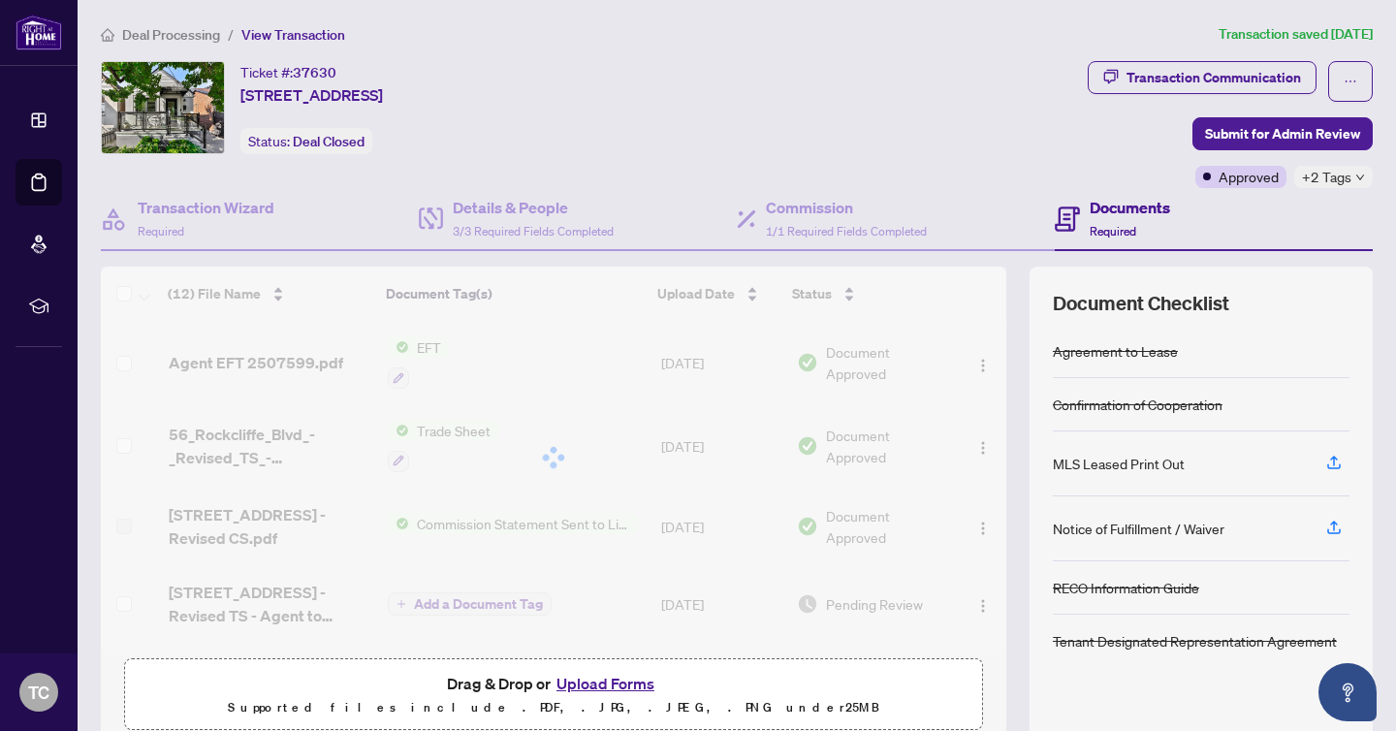
click at [158, 16] on main "Deal Processing / View Transaction Transaction saved [DATE] Ticket #: 37630 [ST…" at bounding box center [737, 365] width 1318 height 731
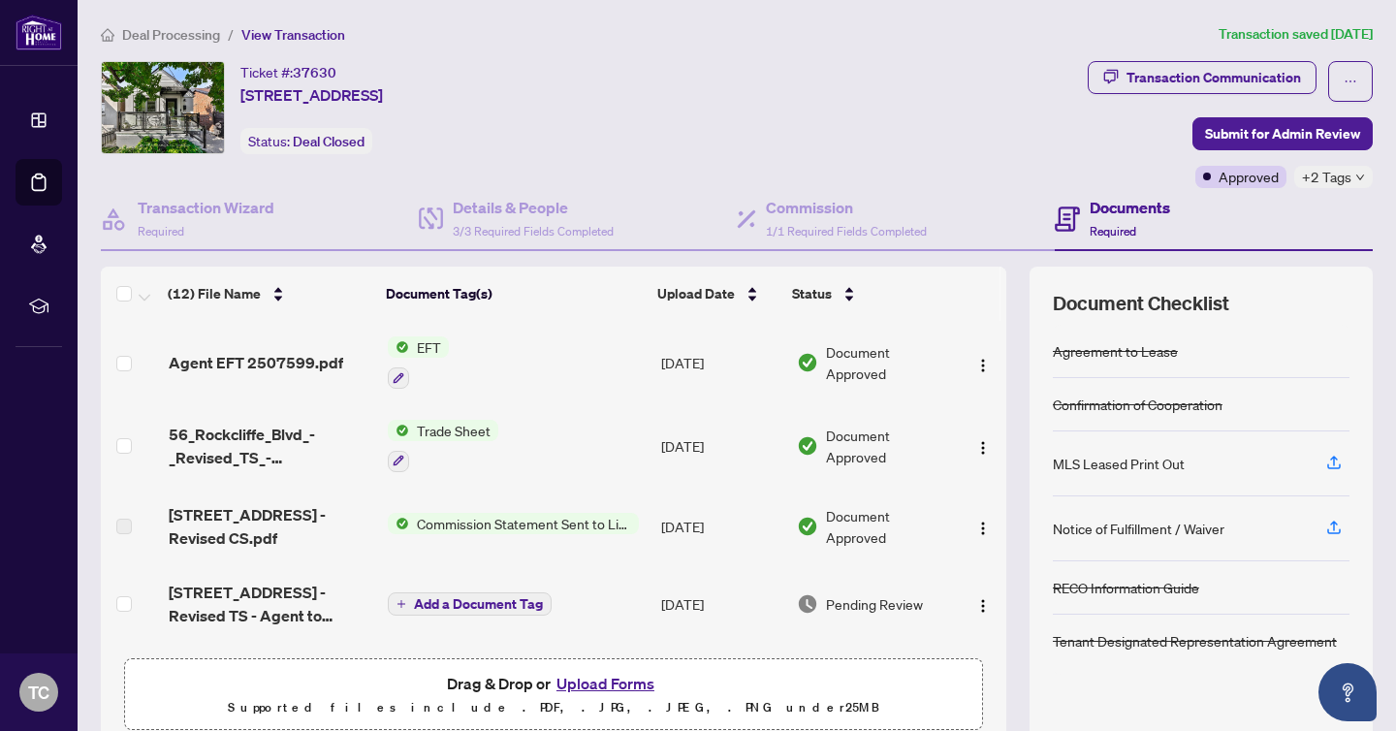
click at [155, 38] on span "Deal Processing" at bounding box center [171, 34] width 98 height 17
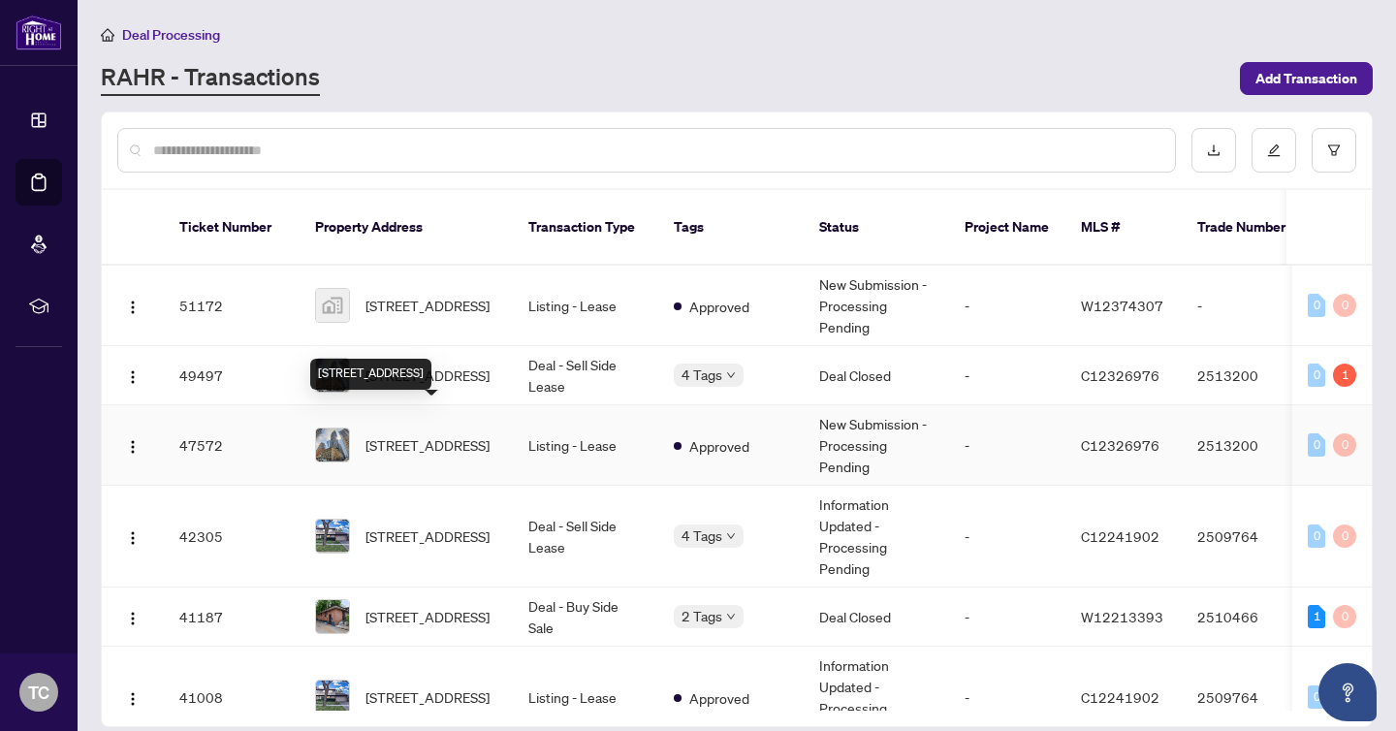
click at [427, 359] on div "[STREET_ADDRESS]" at bounding box center [370, 374] width 121 height 31
click at [528, 346] on td "Deal - Sell Side Lease" at bounding box center [585, 375] width 145 height 59
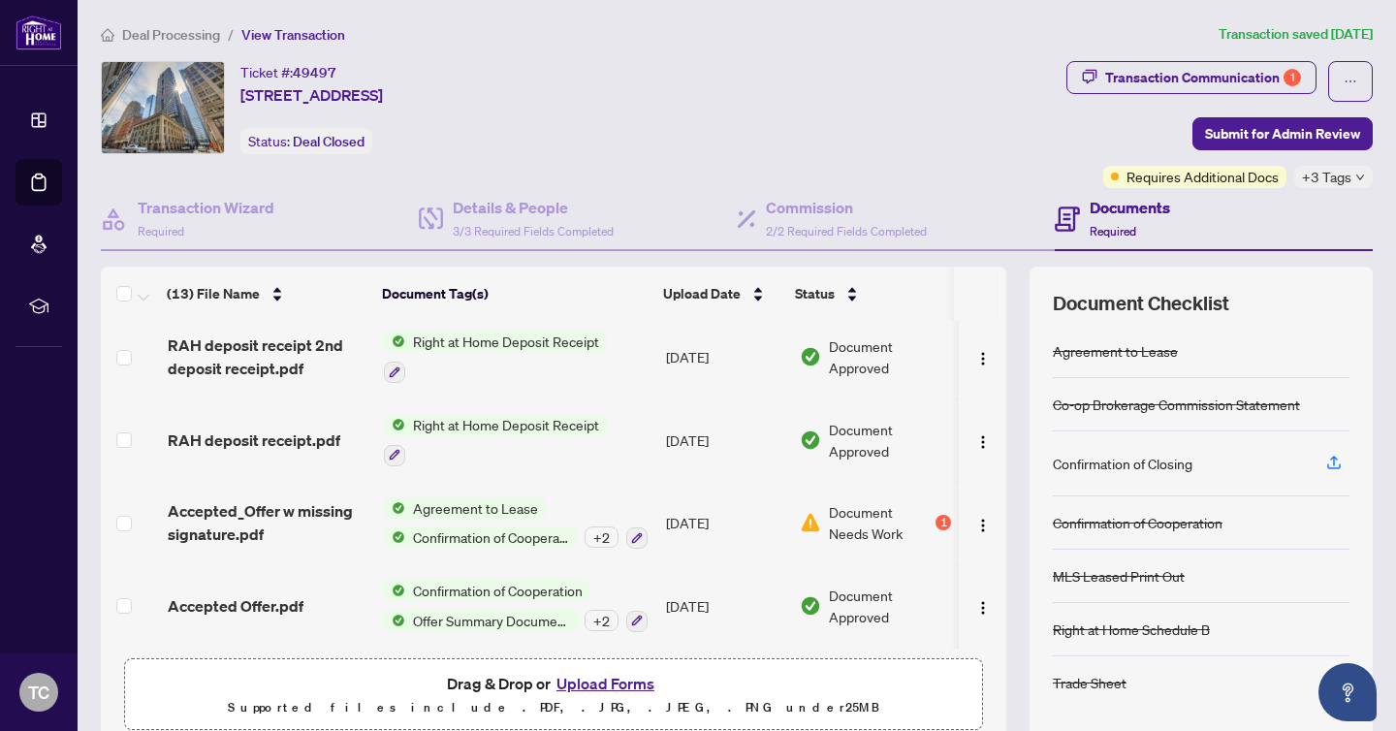
scroll to position [487, 0]
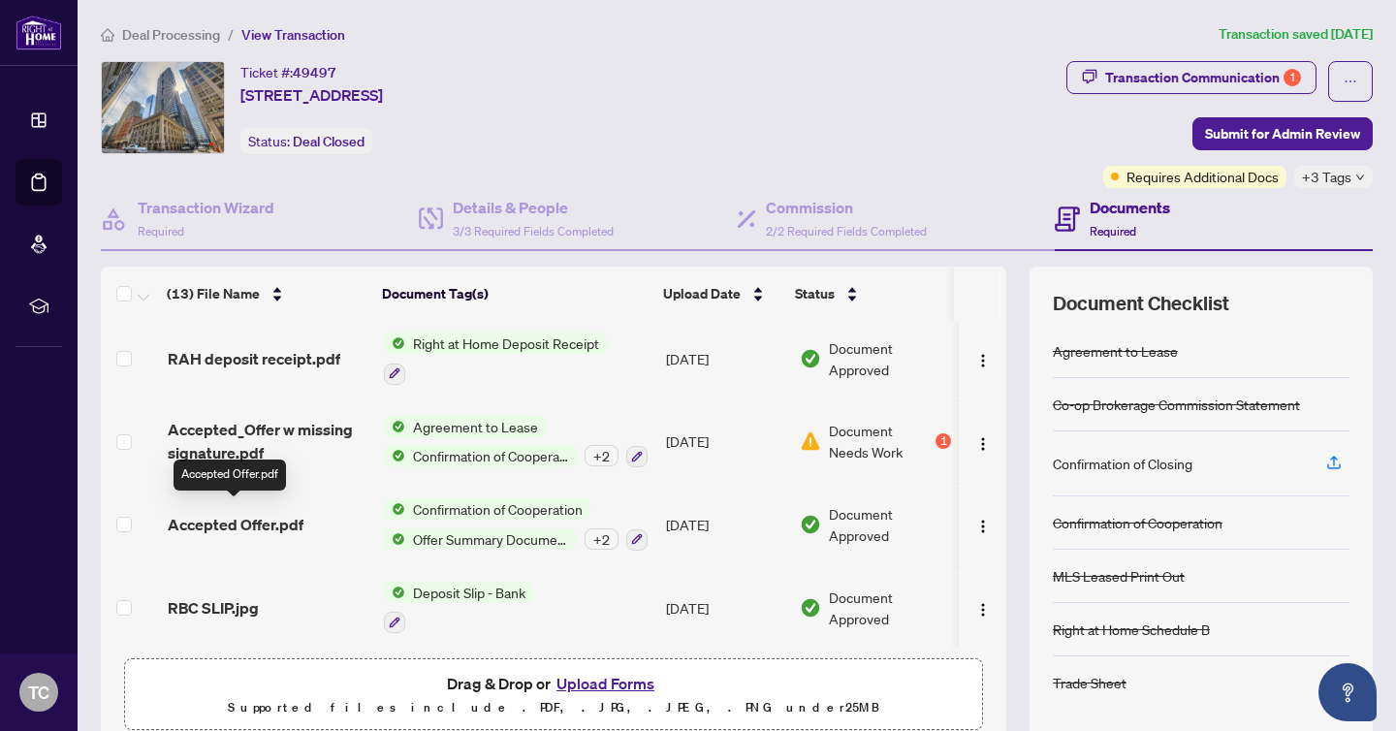
click at [244, 519] on span "Accepted Offer.pdf" at bounding box center [236, 524] width 136 height 23
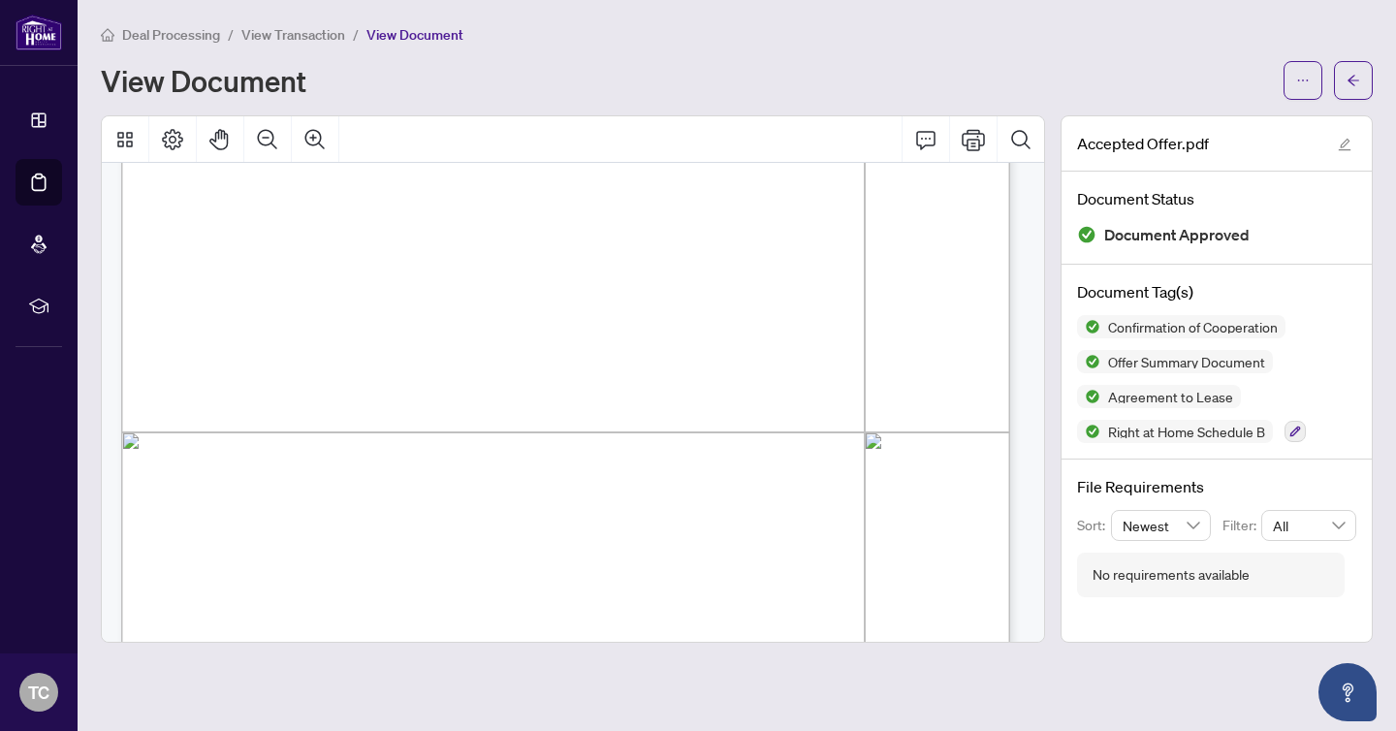
scroll to position [7714, 0]
drag, startPoint x: 180, startPoint y: 236, endPoint x: 634, endPoint y: 522, distance: 536.2
click at [634, 522] on div "Form 400 Revised [DATE] Page 4 of 6 The trademarks REALTOR®, REALTORS®, MLS®, M…" at bounding box center [787, 405] width 1332 height 1723
click at [471, 518] on div "Form 400 Revised [DATE] Page 4 of 6 The trademarks REALTOR®, REALTORS®, MLS®, M…" at bounding box center [787, 405] width 1332 height 1723
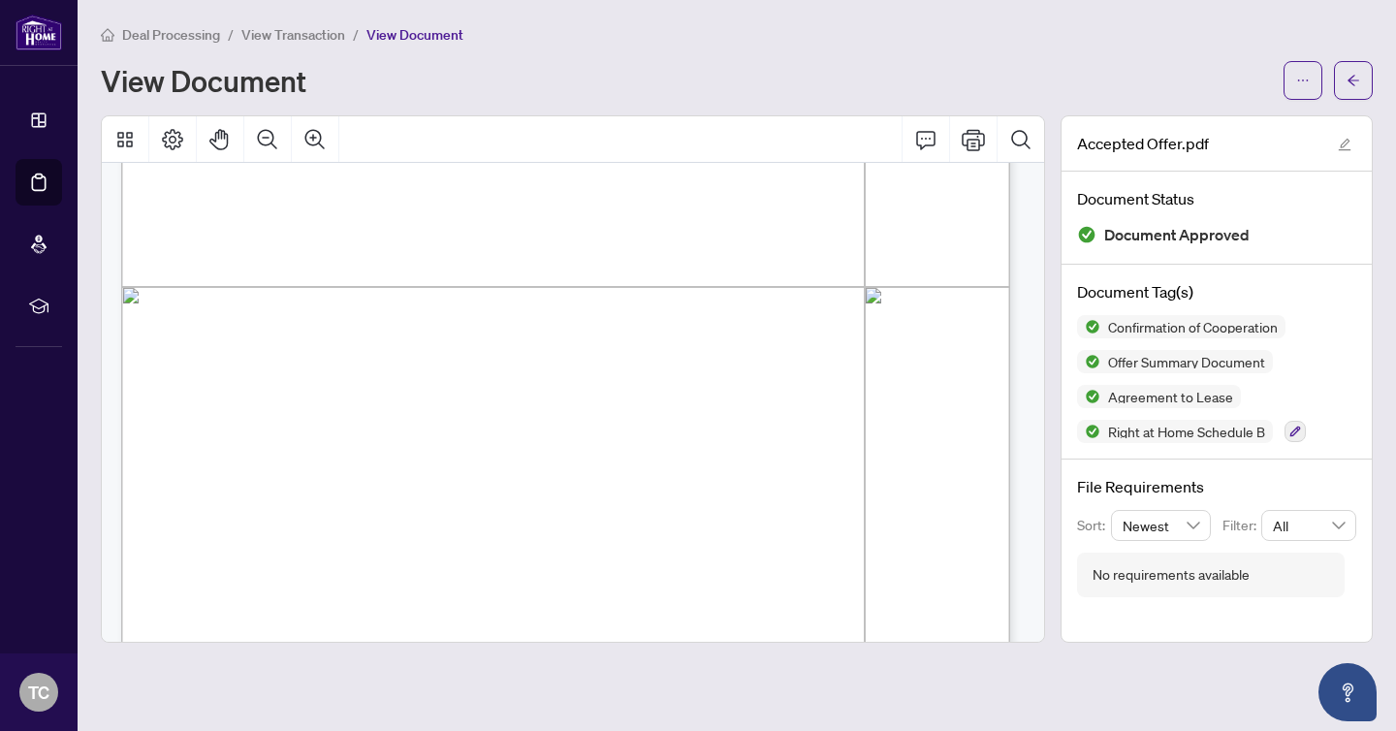
drag, startPoint x: 463, startPoint y: 516, endPoint x: 126, endPoint y: 260, distance: 423.3
click at [126, 260] on div "Form 400 Revised [DATE] Page 4 of 6 The trademarks REALTOR®, REALTORS®, MLS®, M…" at bounding box center [787, 405] width 1332 height 1723
click at [536, 518] on div "Form 400 Revised [DATE] Page 4 of 6 The trademarks REALTOR®, REALTORS®, MLS®, M…" at bounding box center [787, 405] width 1332 height 1723
drag, startPoint x: 511, startPoint y: 509, endPoint x: 163, endPoint y: 191, distance: 471.3
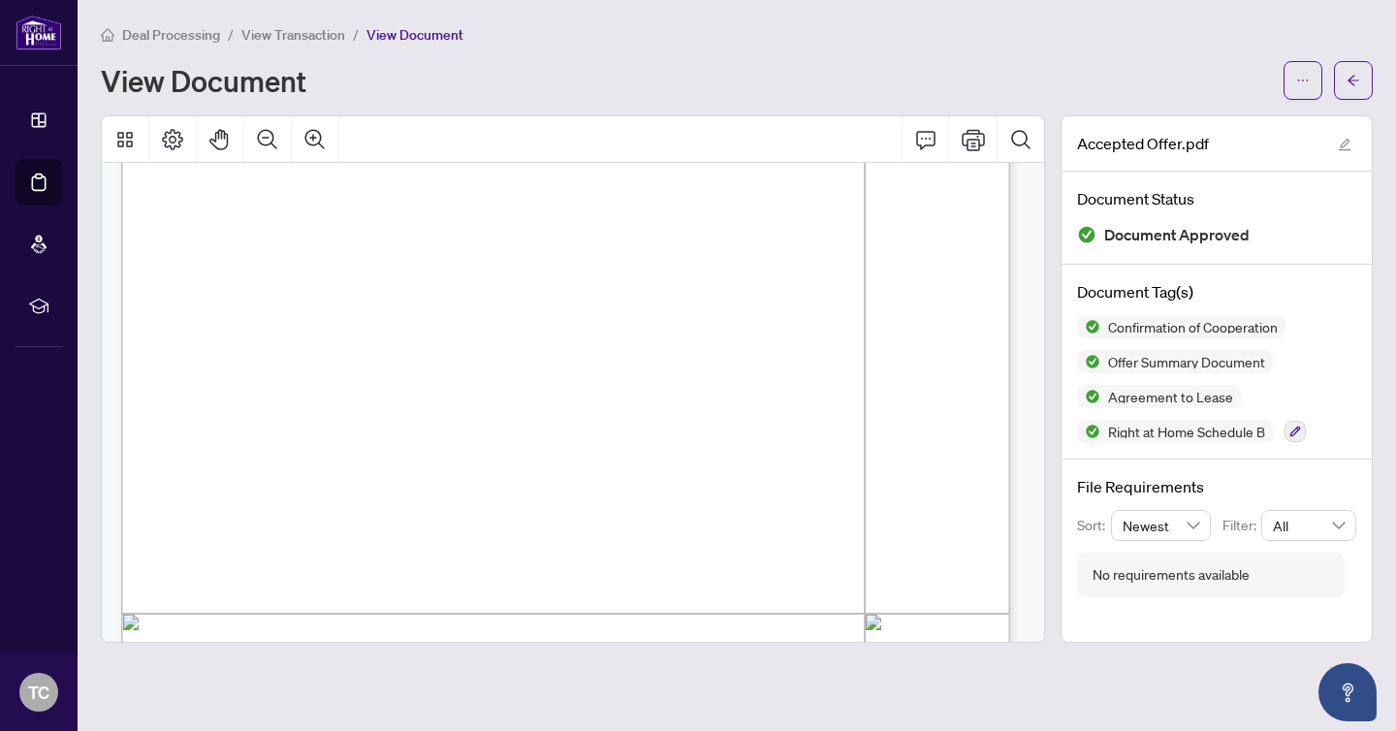
click at [163, 191] on div "Form 400 Revised [DATE] Page 4 of 6 The trademarks REALTOR®, REALTORS®, MLS®, M…" at bounding box center [787, 731] width 1332 height 1723
drag, startPoint x: 550, startPoint y: 417, endPoint x: 115, endPoint y: 163, distance: 503.8
click at [115, 160] on div "Form 801 Revised 2024 Page 1 of 1 The trademarks REALTOR®, REALTORS®, MLS®, Mul…" at bounding box center [573, 378] width 942 height 525
click at [252, 487] on span "Agreement." at bounding box center [216, 493] width 72 height 13
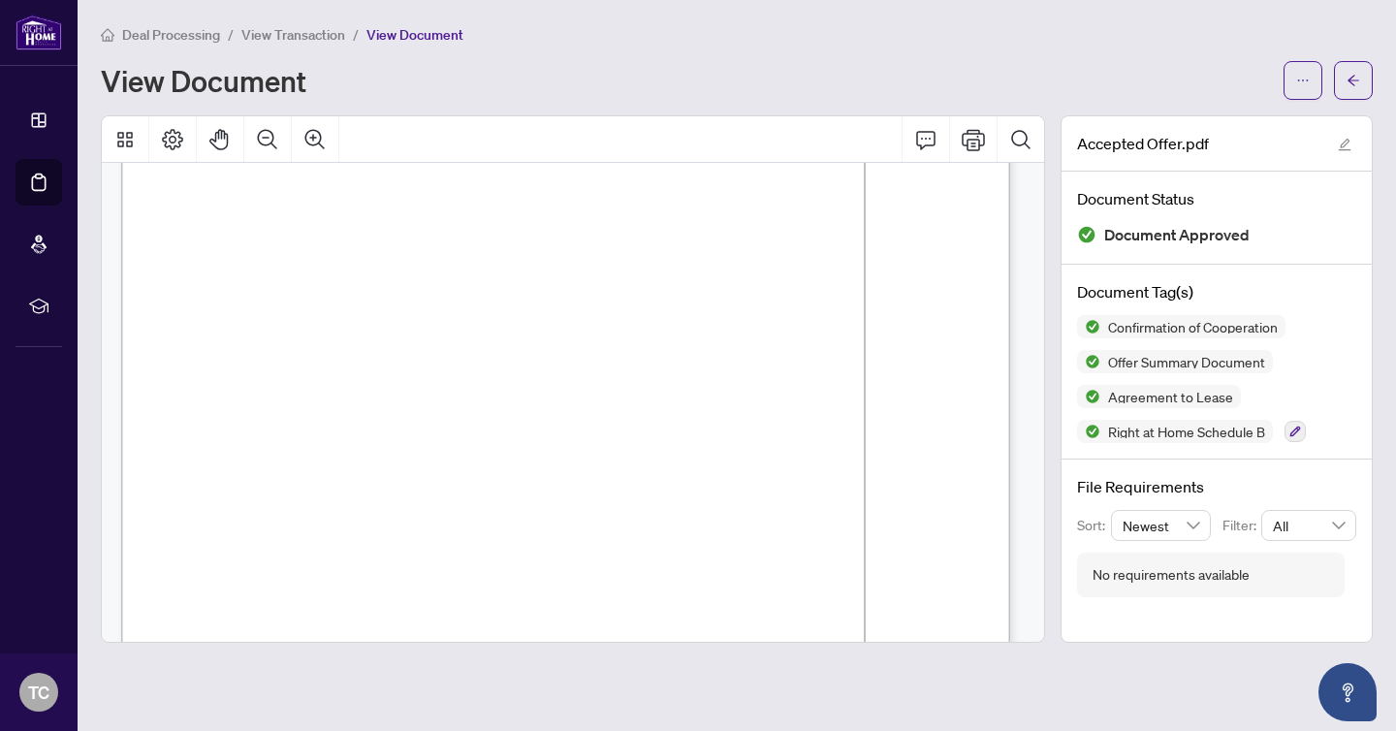
scroll to position [8496, 0]
drag, startPoint x: 581, startPoint y: 379, endPoint x: 159, endPoint y: 265, distance: 436.8
drag, startPoint x: 750, startPoint y: 519, endPoint x: 239, endPoint y: 409, distance: 522.4
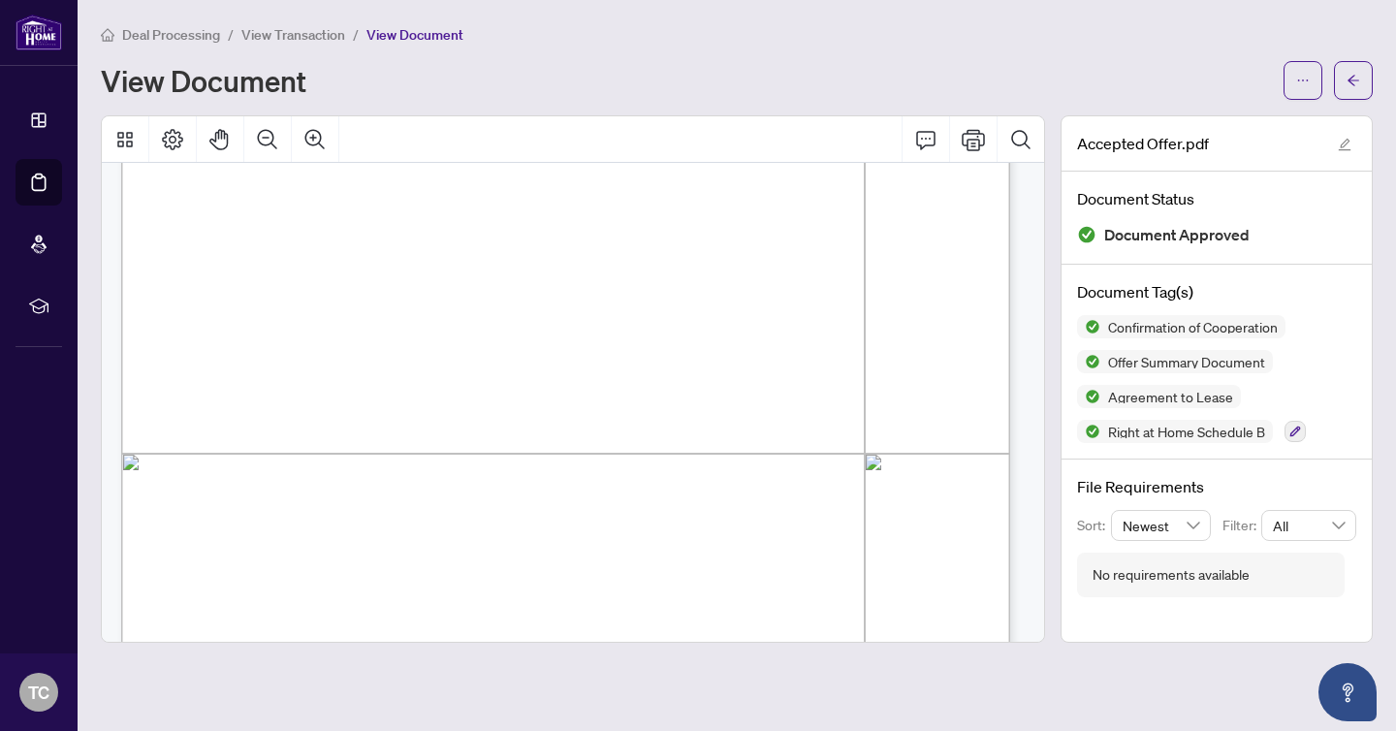
click at [239, 409] on div "Form 400 Revised [DATE] Page 6 of 6 The trademarks REALTOR®, REALTORS®, MLS®, M…" at bounding box center [787, 571] width 1332 height 1723
click at [323, 424] on div "Form 400 Revised [DATE] Page 6 of 6 The trademarks REALTOR®, REALTORS®, MLS®, M…" at bounding box center [787, 571] width 1332 height 1723
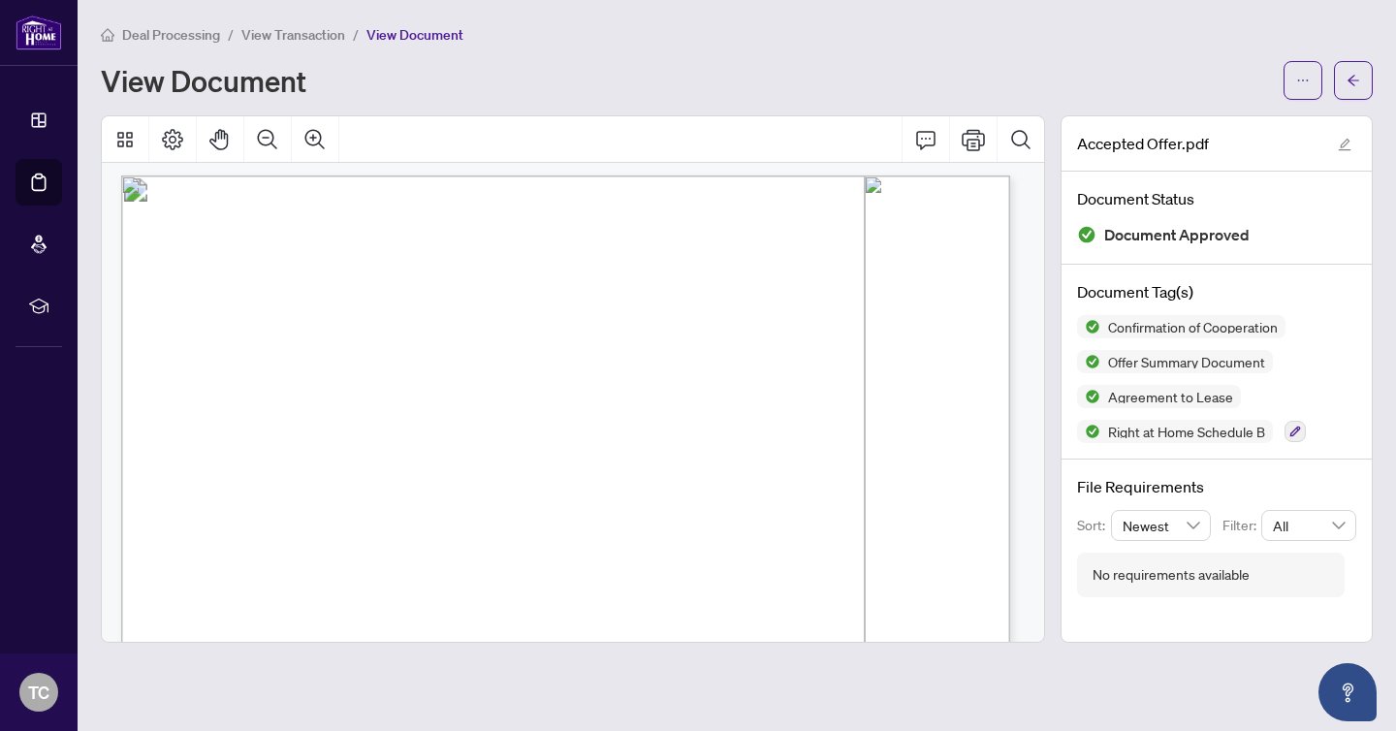
drag, startPoint x: 774, startPoint y: 512, endPoint x: 181, endPoint y: 495, distance: 593.4
click at [181, 175] on p "Form 400 Revised [DATE] Page 6 of 6 The trademarks REALTOR®, REALTORS®, MLS®, M…" at bounding box center [787, 175] width 1332 height 0
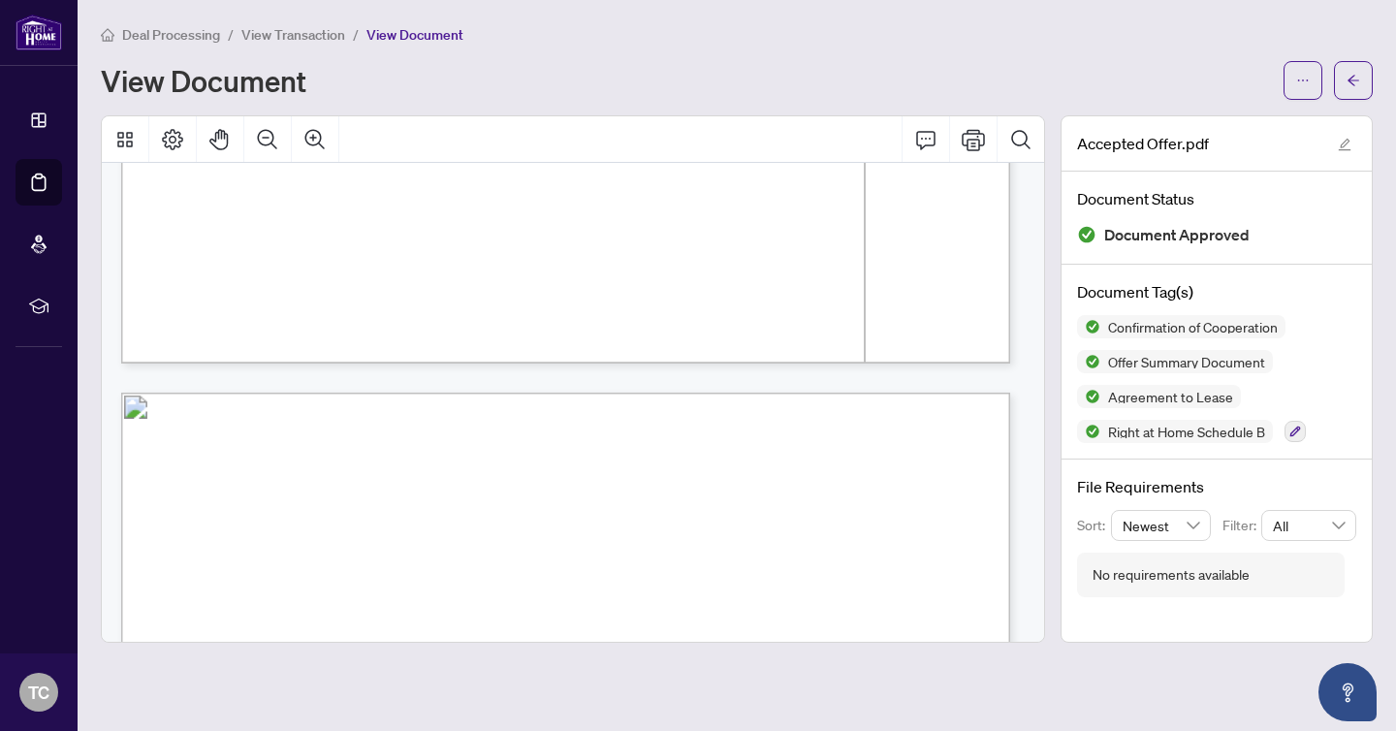
scroll to position [1295, 0]
